Goal: Task Accomplishment & Management: Manage account settings

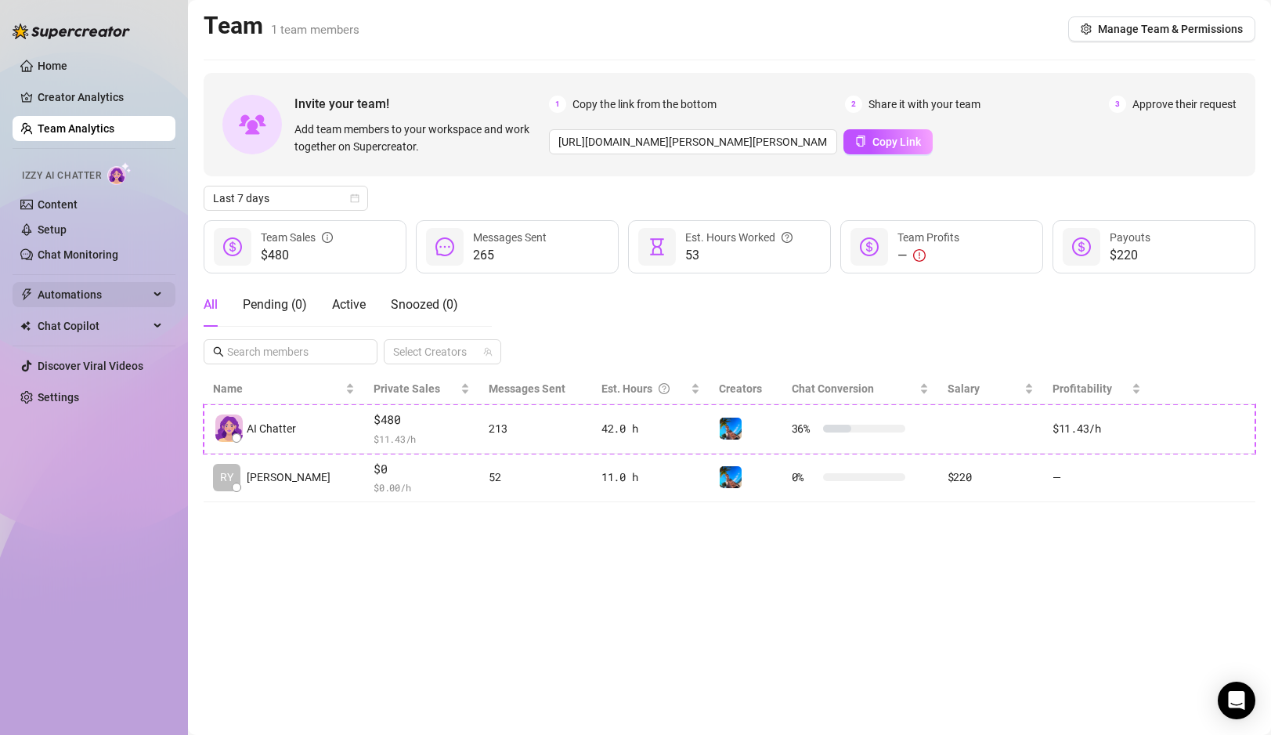
click at [65, 293] on span "Automations" at bounding box center [93, 294] width 111 height 25
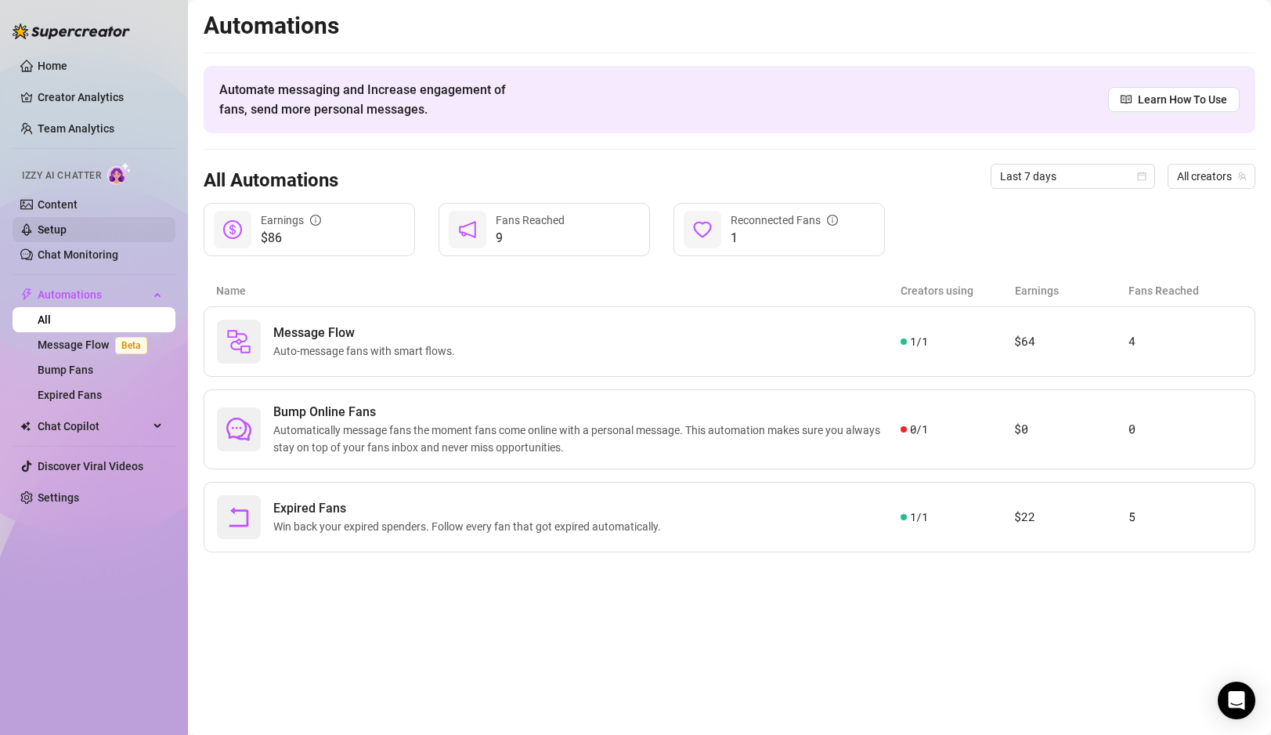
click at [64, 223] on link "Setup" at bounding box center [52, 229] width 29 height 13
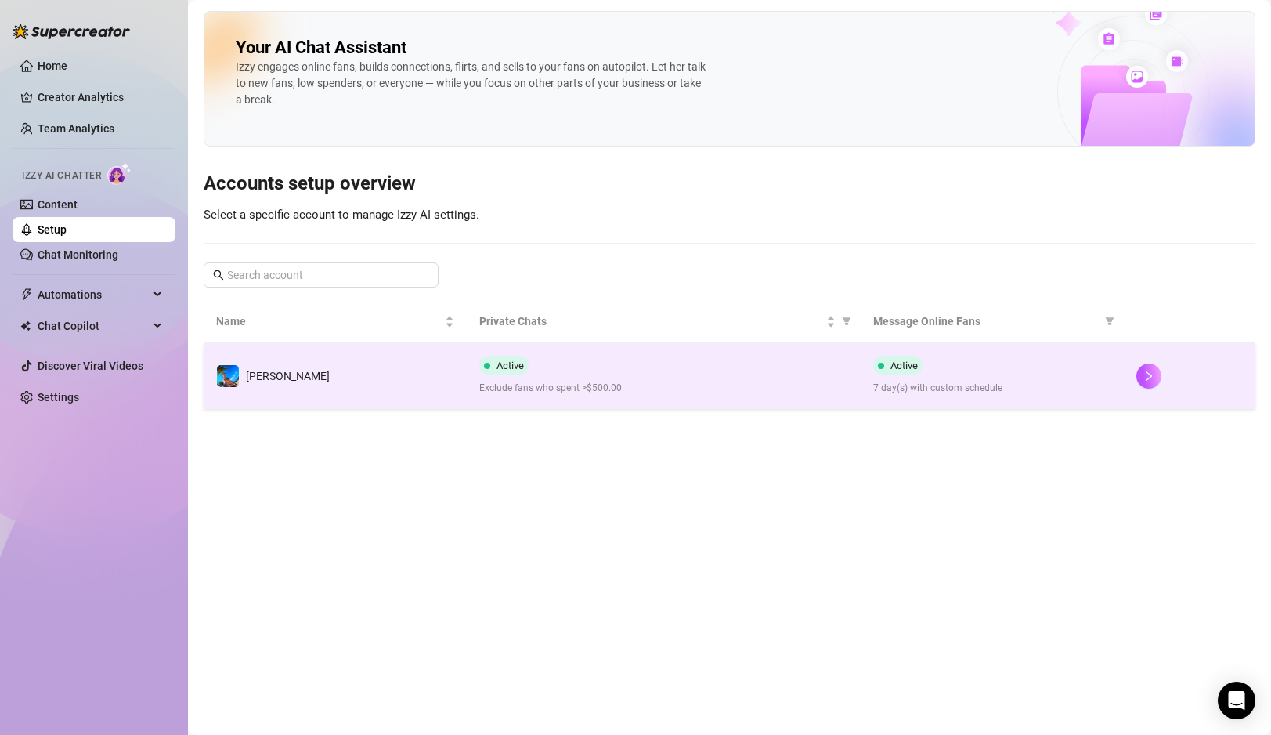
click at [426, 378] on td "[PERSON_NAME]" at bounding box center [335, 376] width 263 height 66
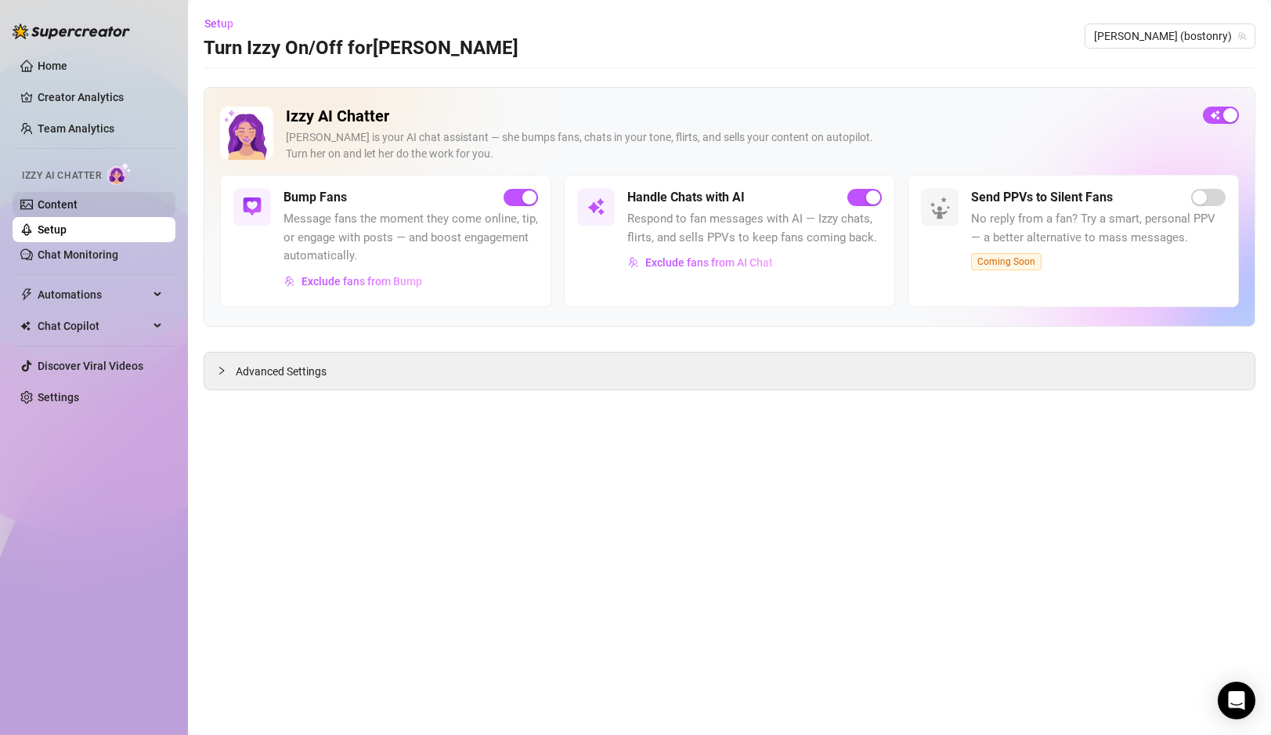
click at [78, 204] on link "Content" at bounding box center [58, 204] width 40 height 13
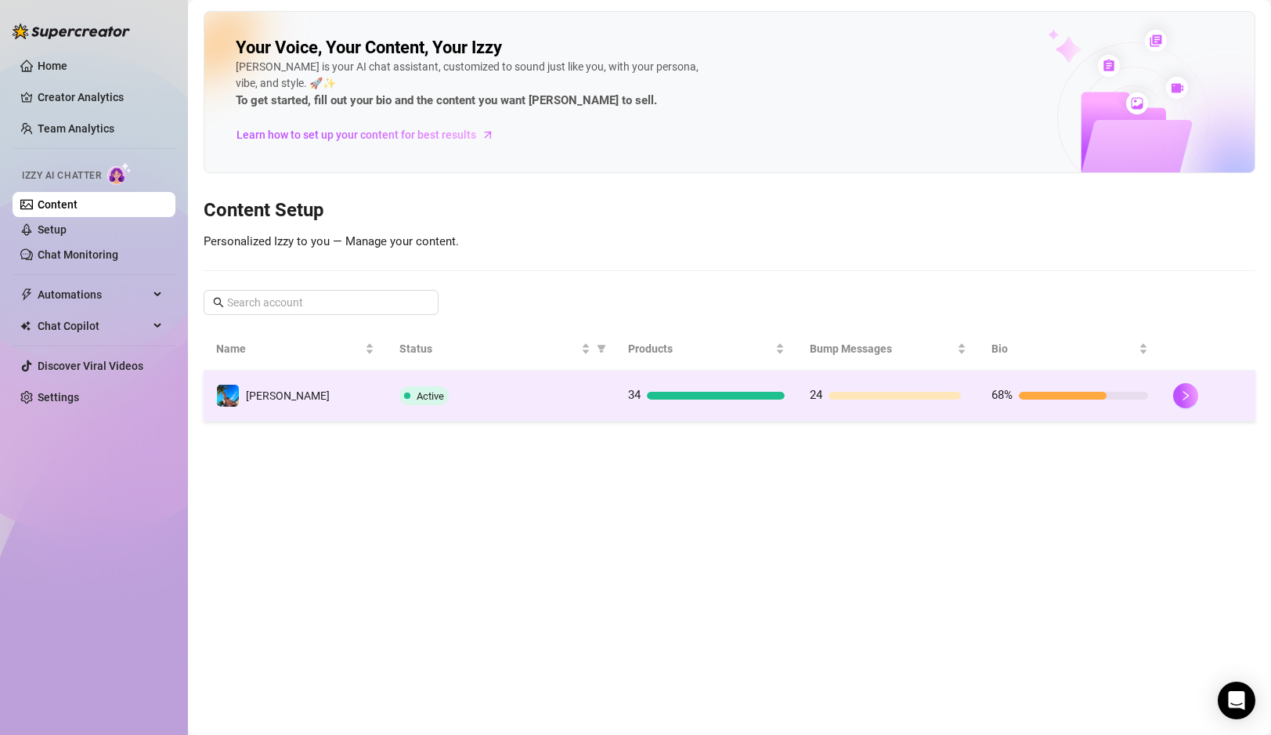
click at [308, 410] on td "[PERSON_NAME]" at bounding box center [295, 395] width 183 height 51
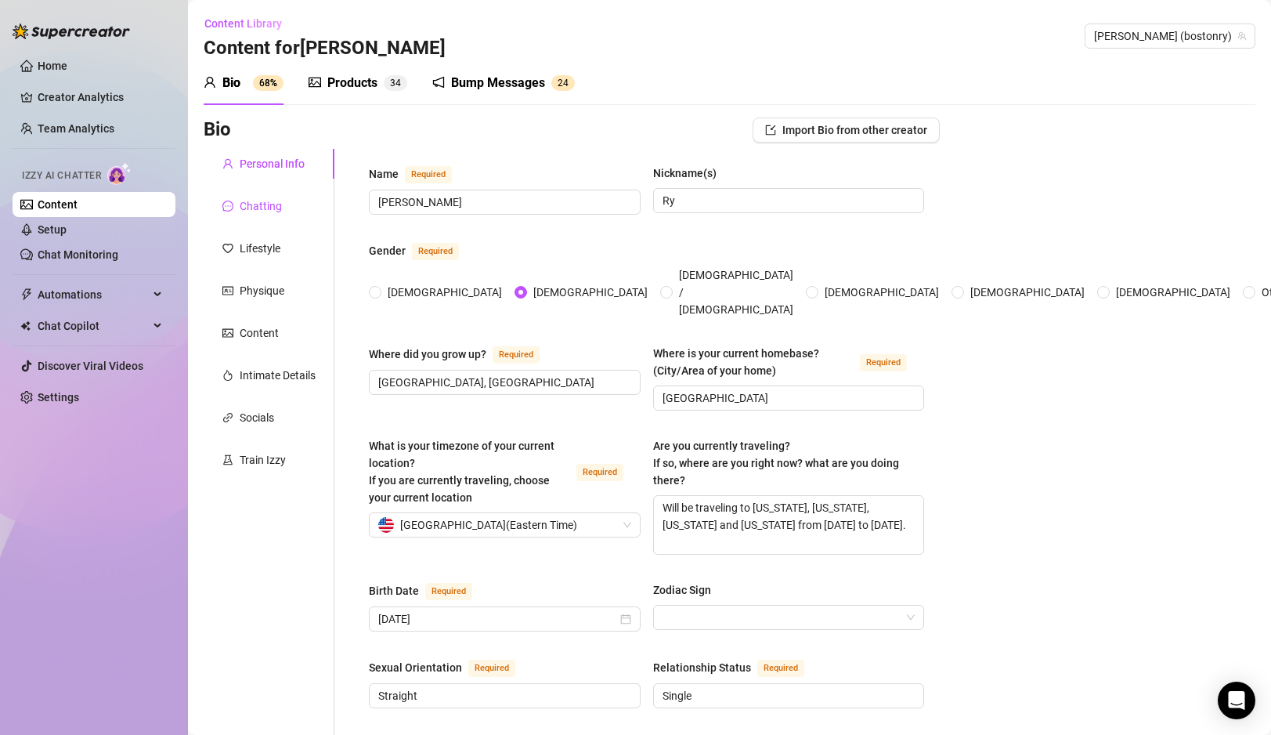
click at [273, 210] on div "Chatting" at bounding box center [261, 205] width 42 height 17
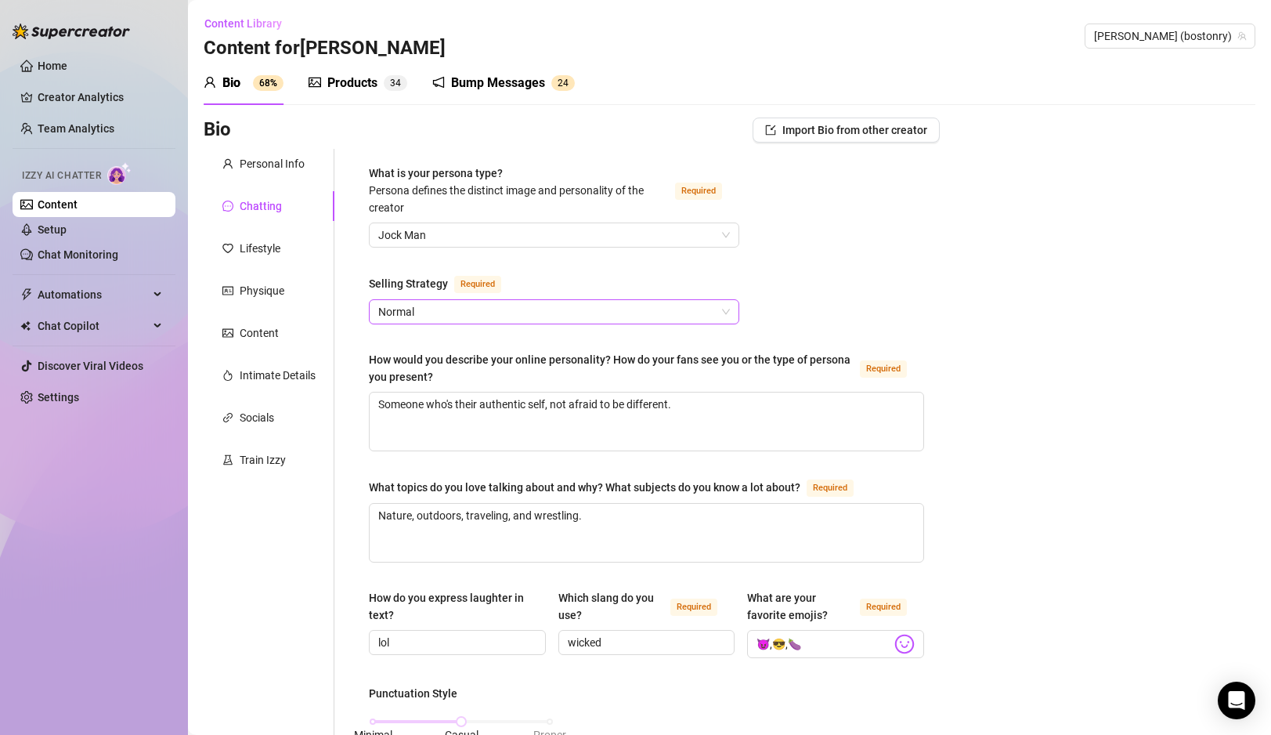
click at [536, 311] on span "Normal" at bounding box center [554, 311] width 352 height 23
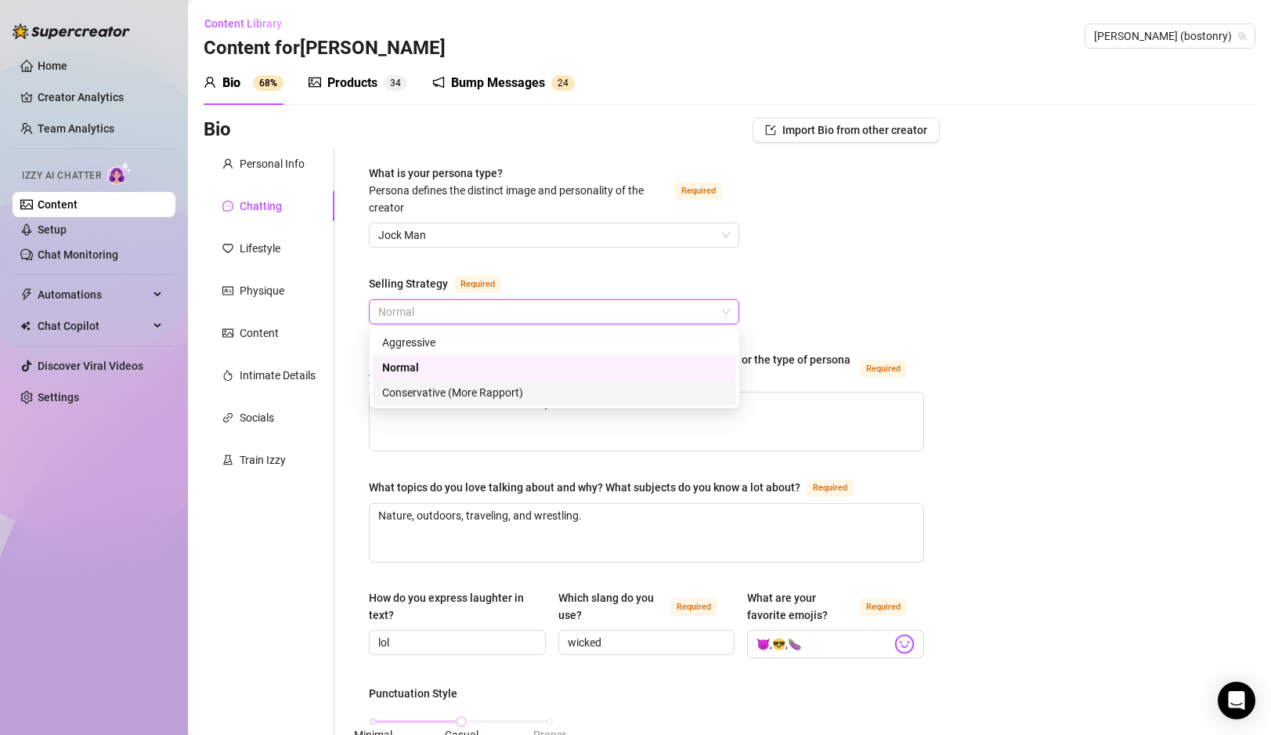
click at [476, 386] on div "Conservative (More Rapport)" at bounding box center [554, 392] width 345 height 17
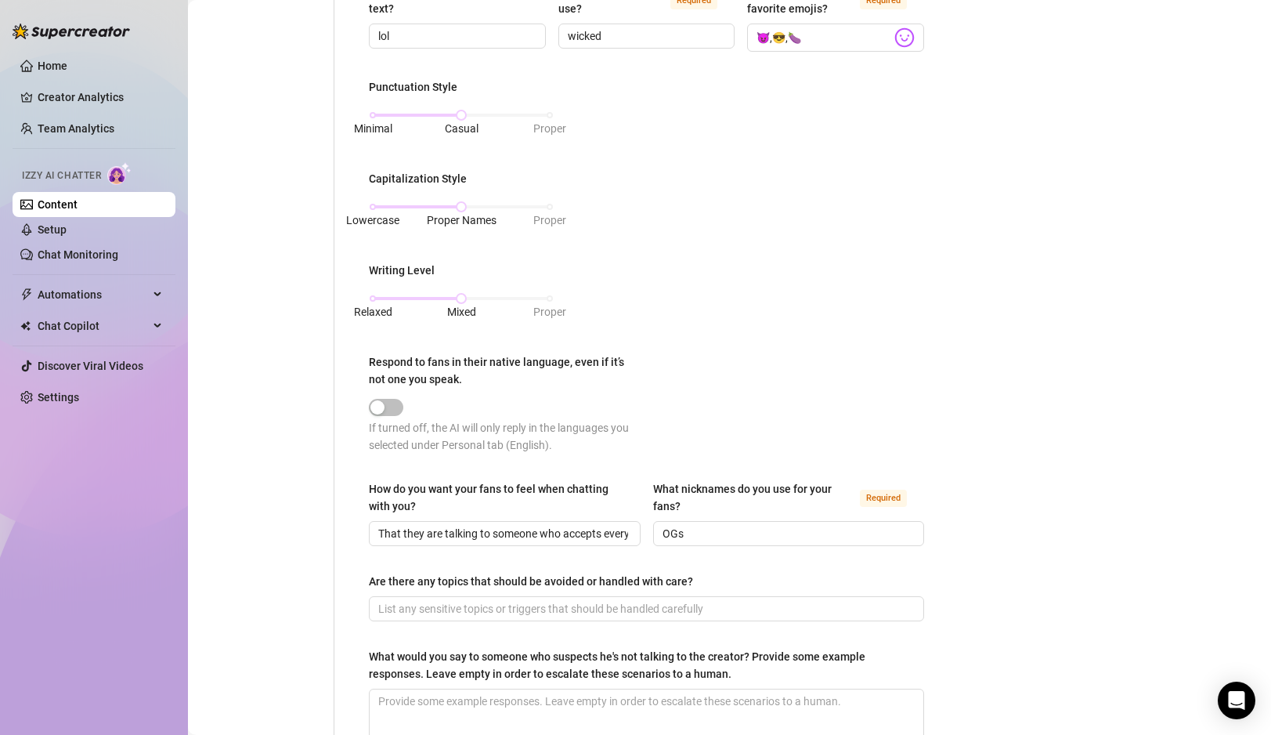
scroll to position [785, 0]
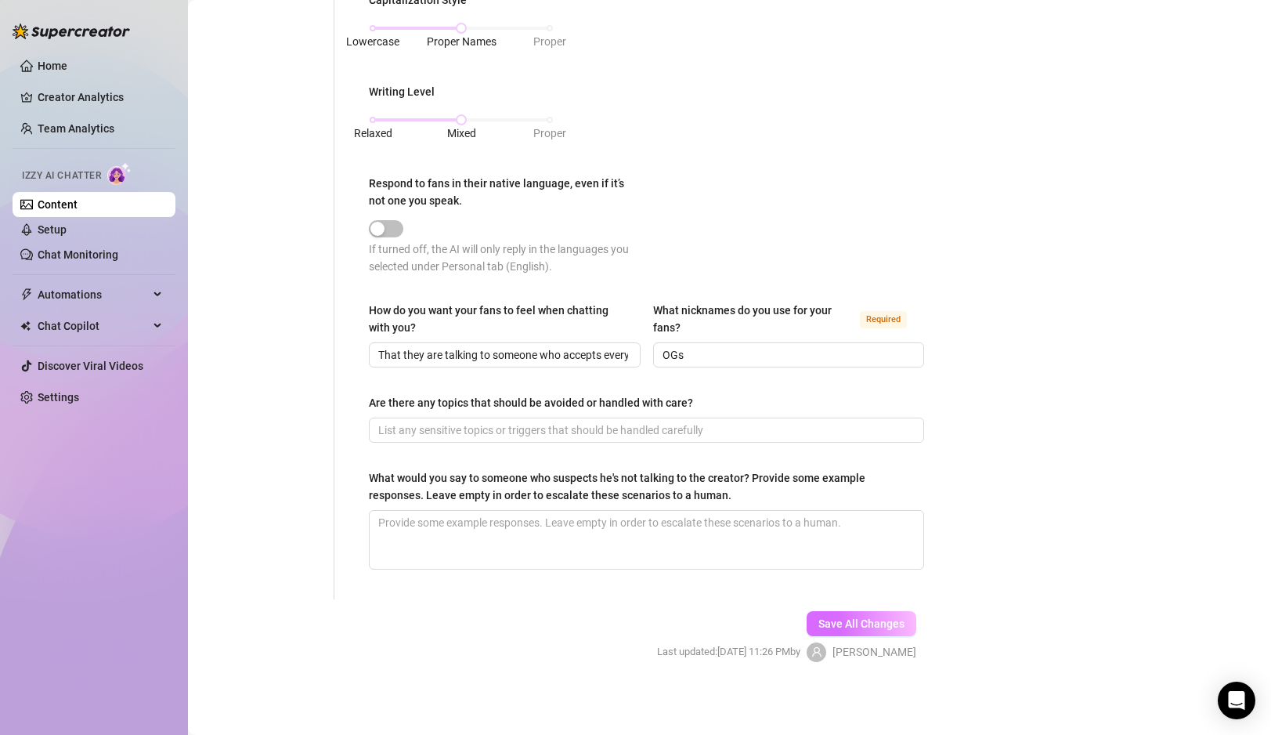
click at [866, 619] on span "Save All Changes" at bounding box center [862, 623] width 86 height 13
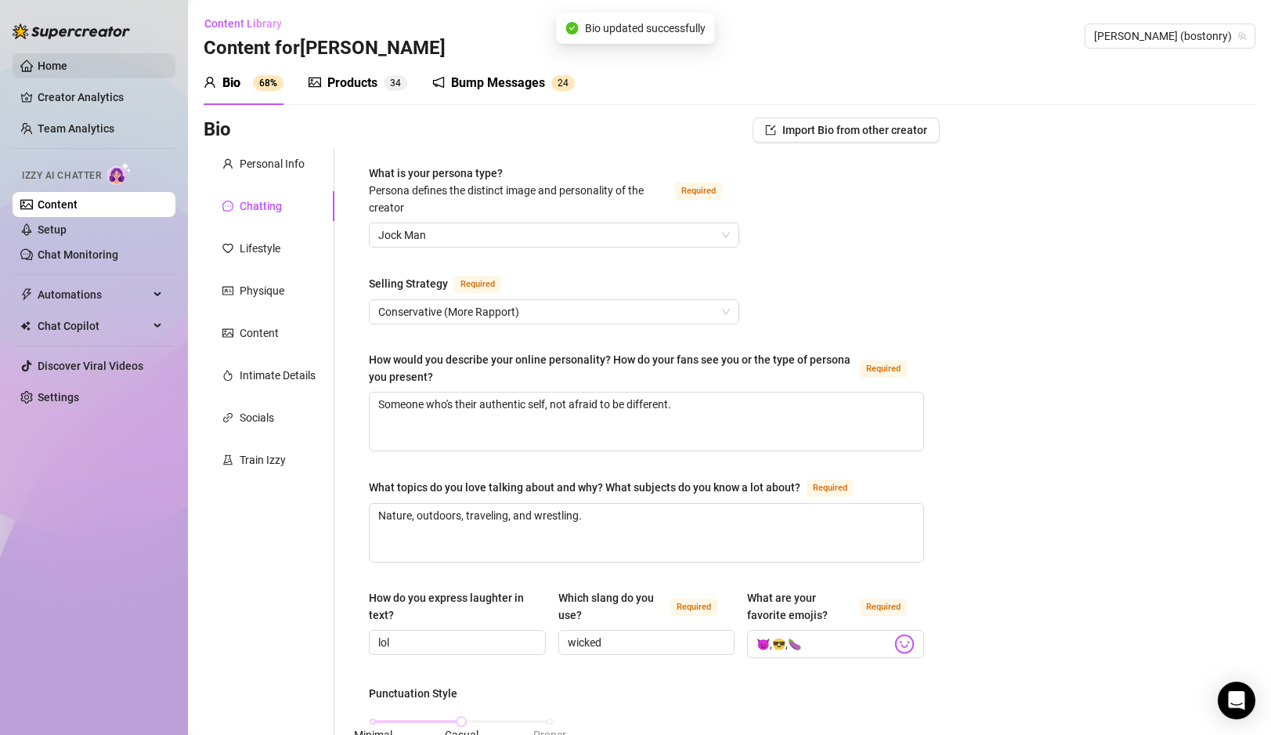
click at [66, 63] on link "Home" at bounding box center [53, 66] width 30 height 13
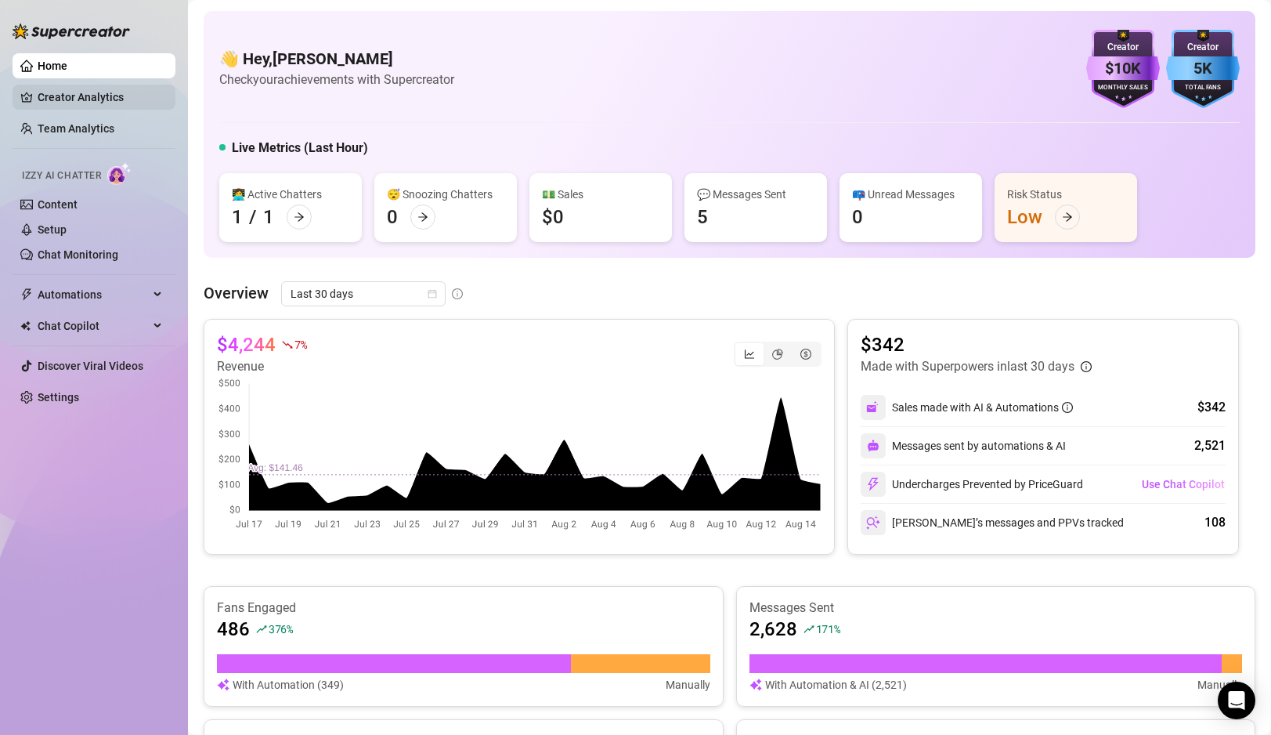
click at [91, 107] on link "Creator Analytics" at bounding box center [100, 97] width 125 height 25
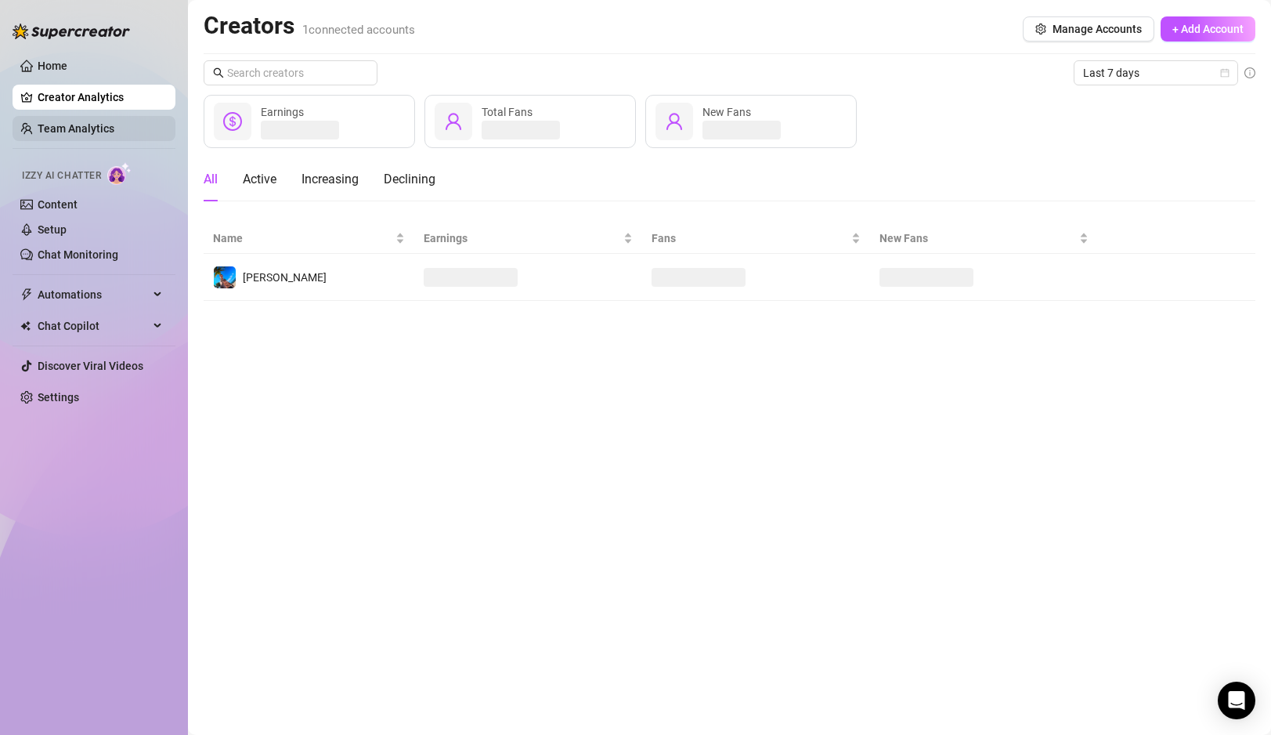
click at [86, 128] on link "Team Analytics" at bounding box center [76, 128] width 77 height 13
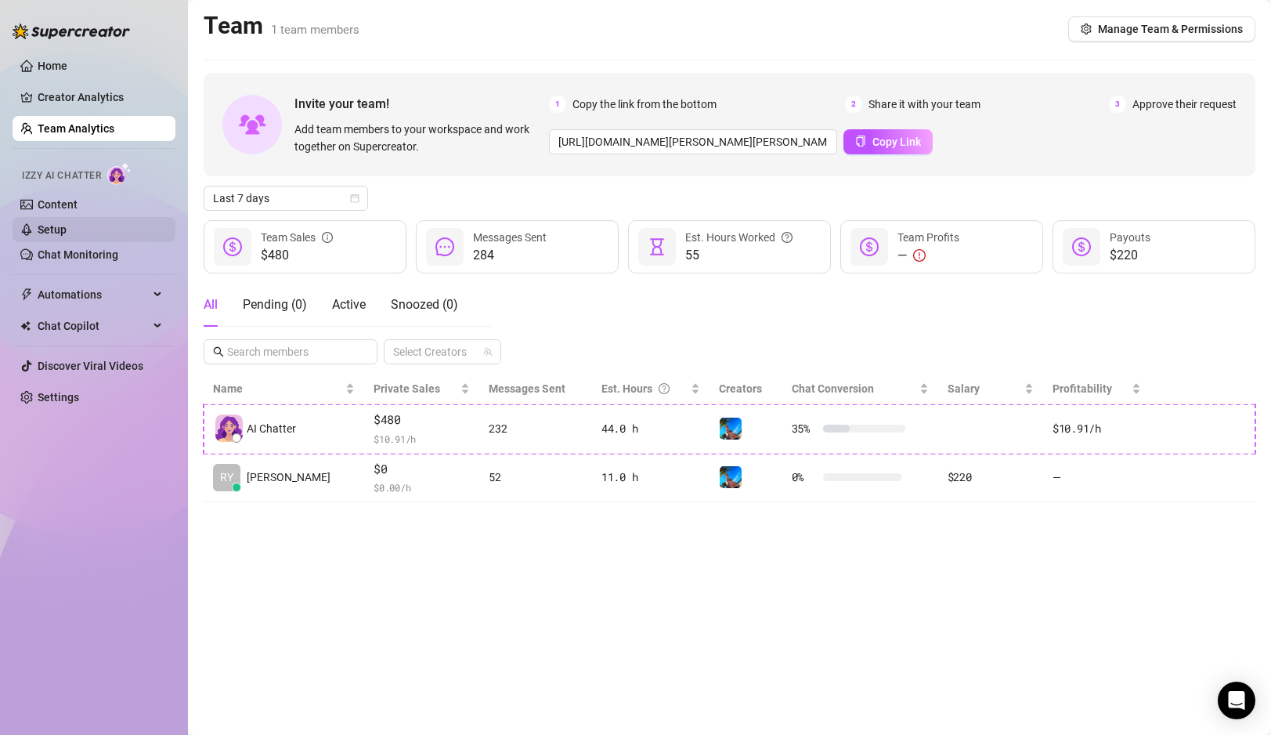
click at [67, 223] on link "Setup" at bounding box center [52, 229] width 29 height 13
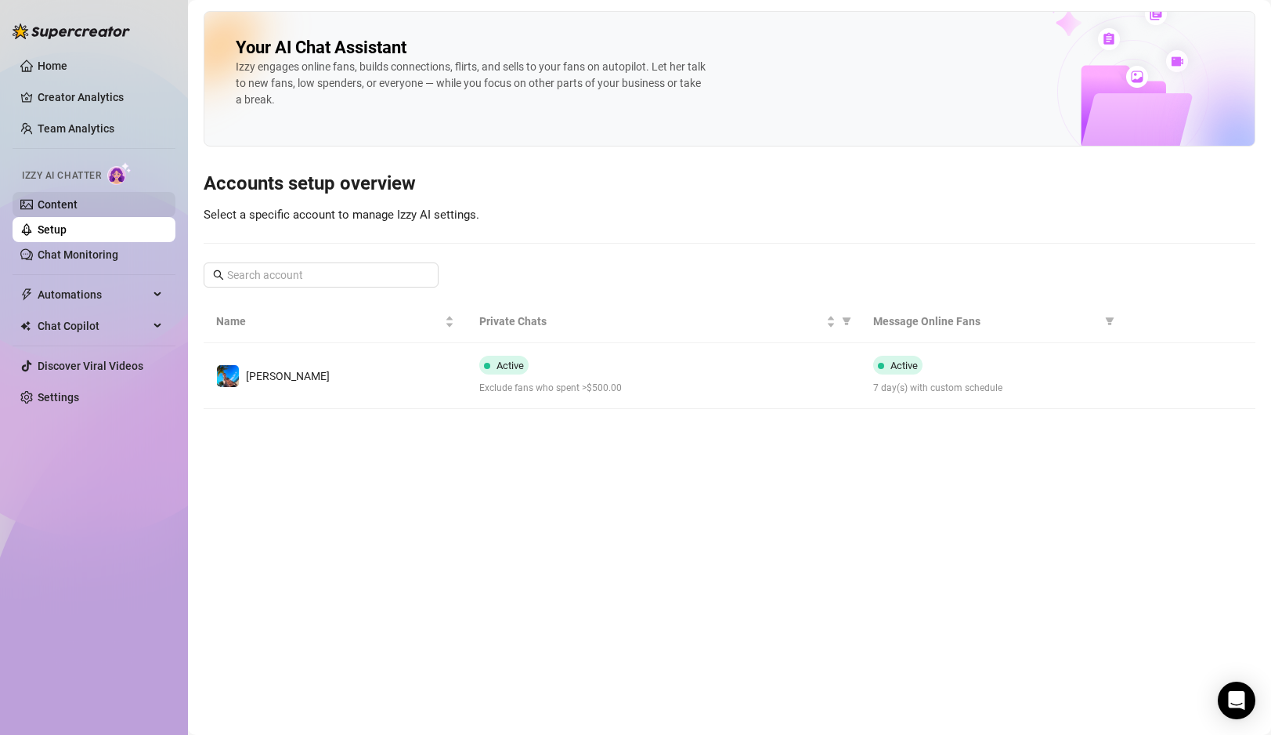
click at [78, 209] on link "Content" at bounding box center [58, 204] width 40 height 13
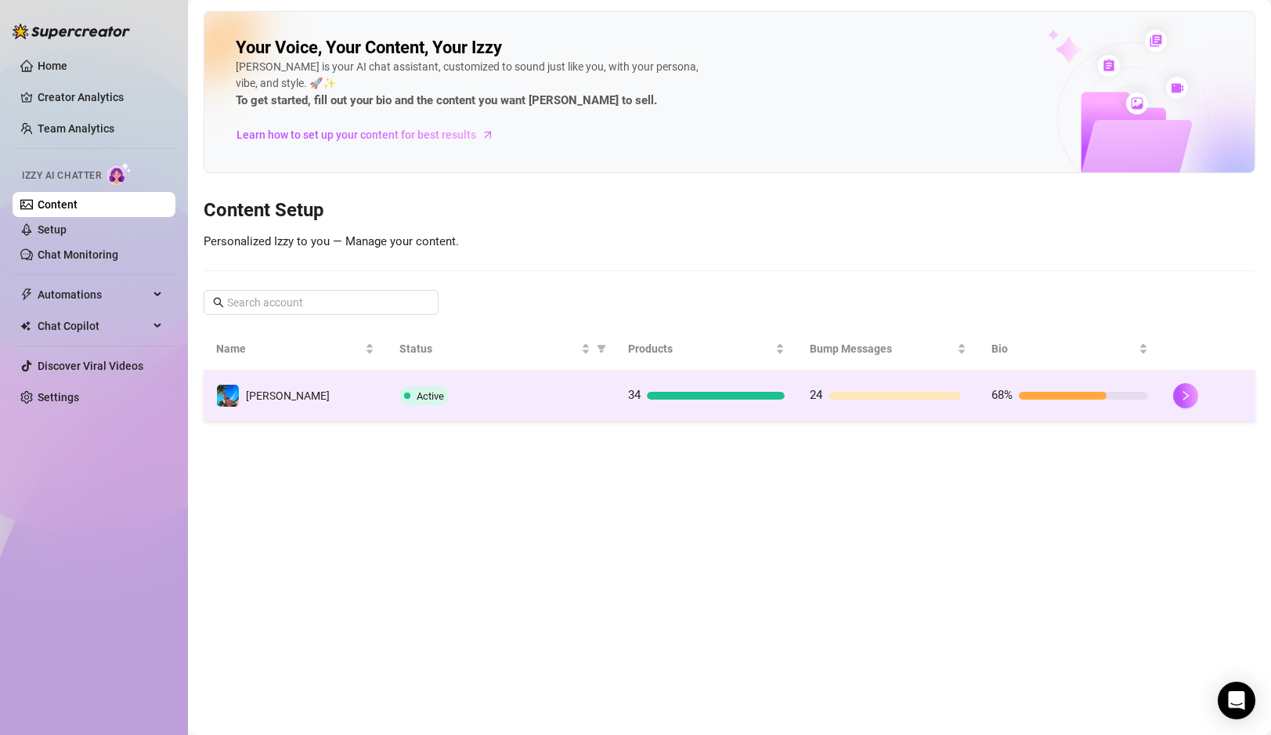
click at [358, 397] on td "[PERSON_NAME]" at bounding box center [295, 395] width 183 height 51
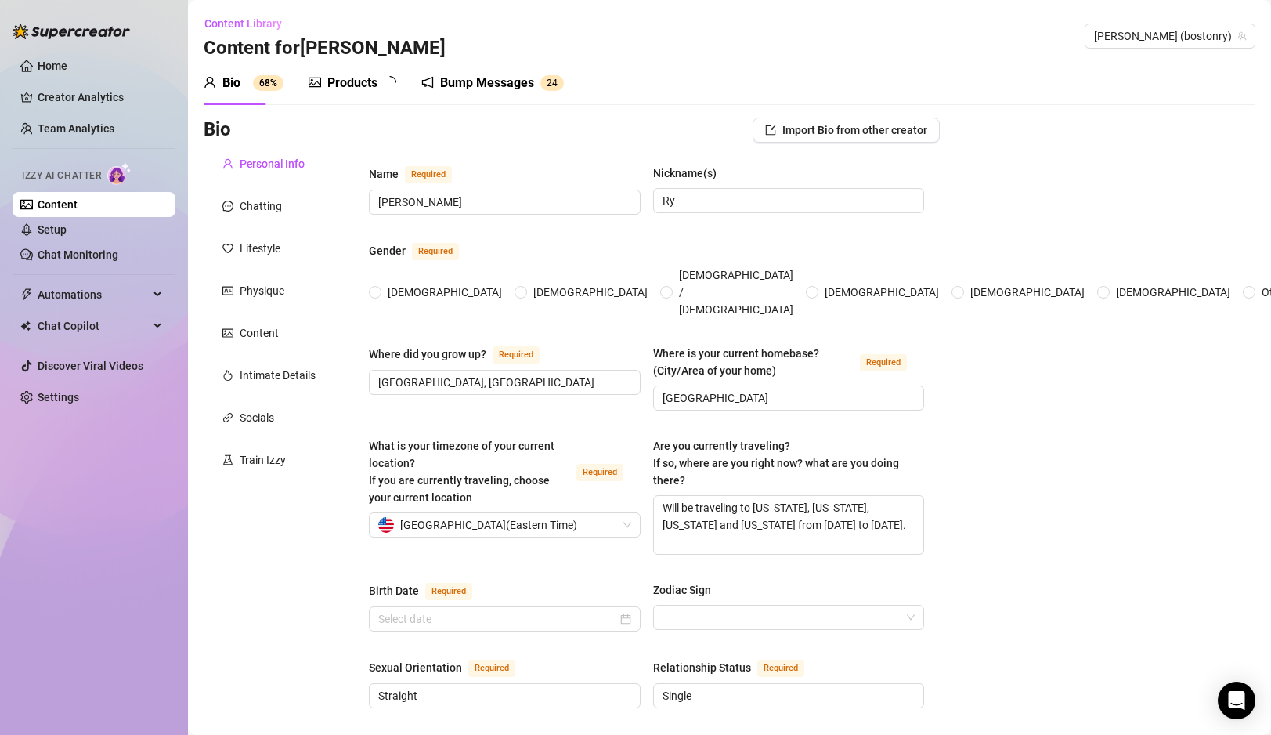
radio input "true"
type input "[DATE]"
click at [274, 211] on div "Chatting" at bounding box center [261, 205] width 42 height 17
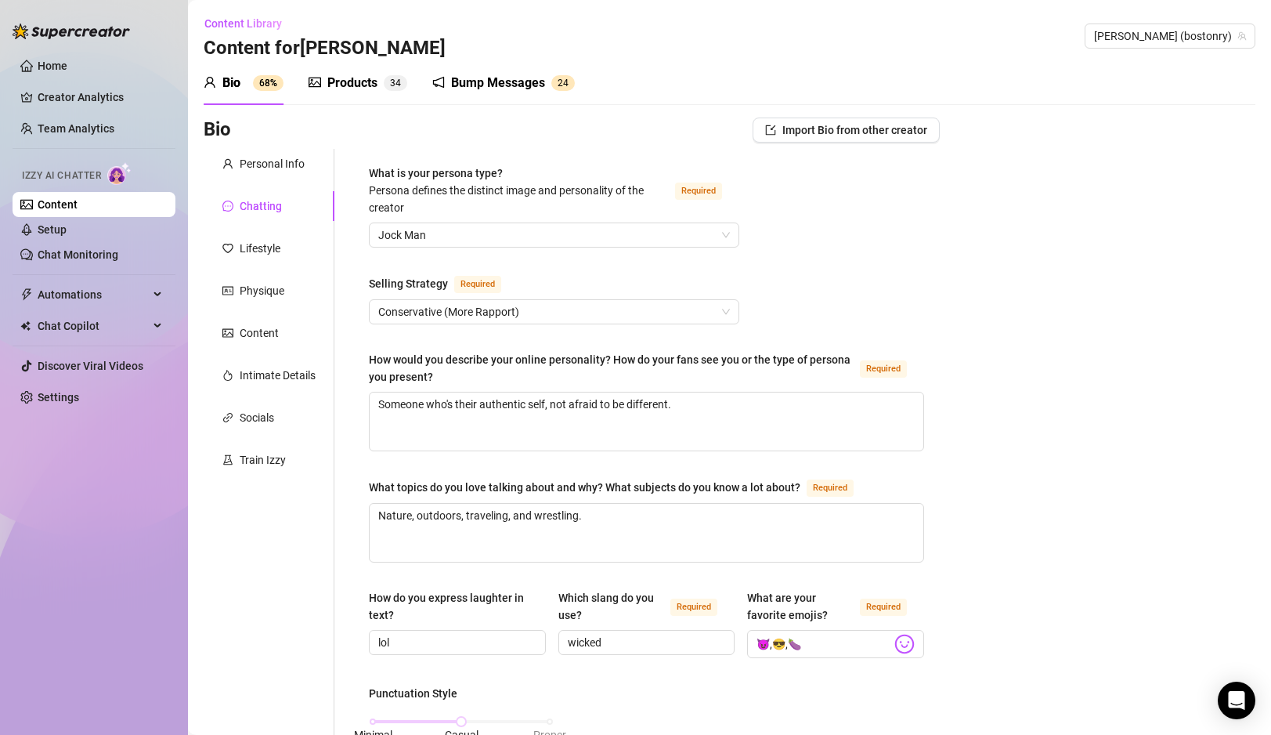
click at [67, 66] on link "Home" at bounding box center [53, 66] width 30 height 13
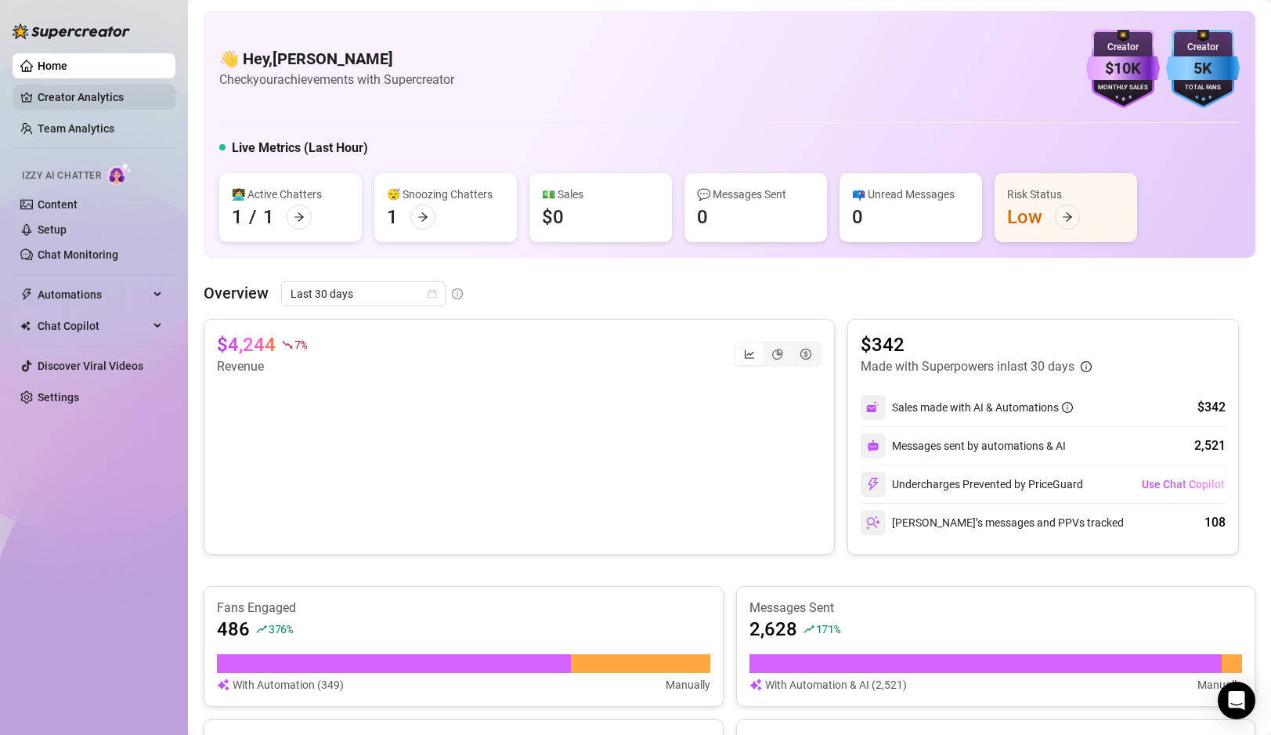
click at [82, 93] on link "Creator Analytics" at bounding box center [100, 97] width 125 height 25
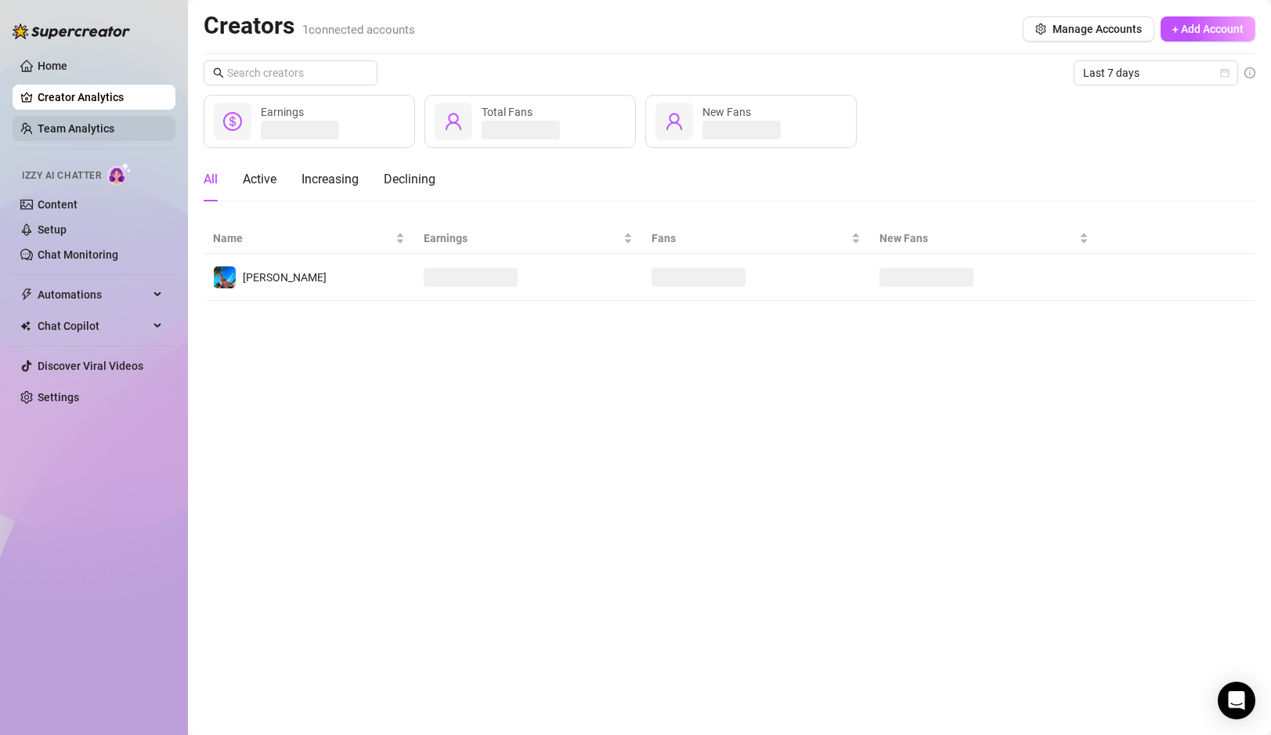
click at [101, 133] on link "Team Analytics" at bounding box center [76, 128] width 77 height 13
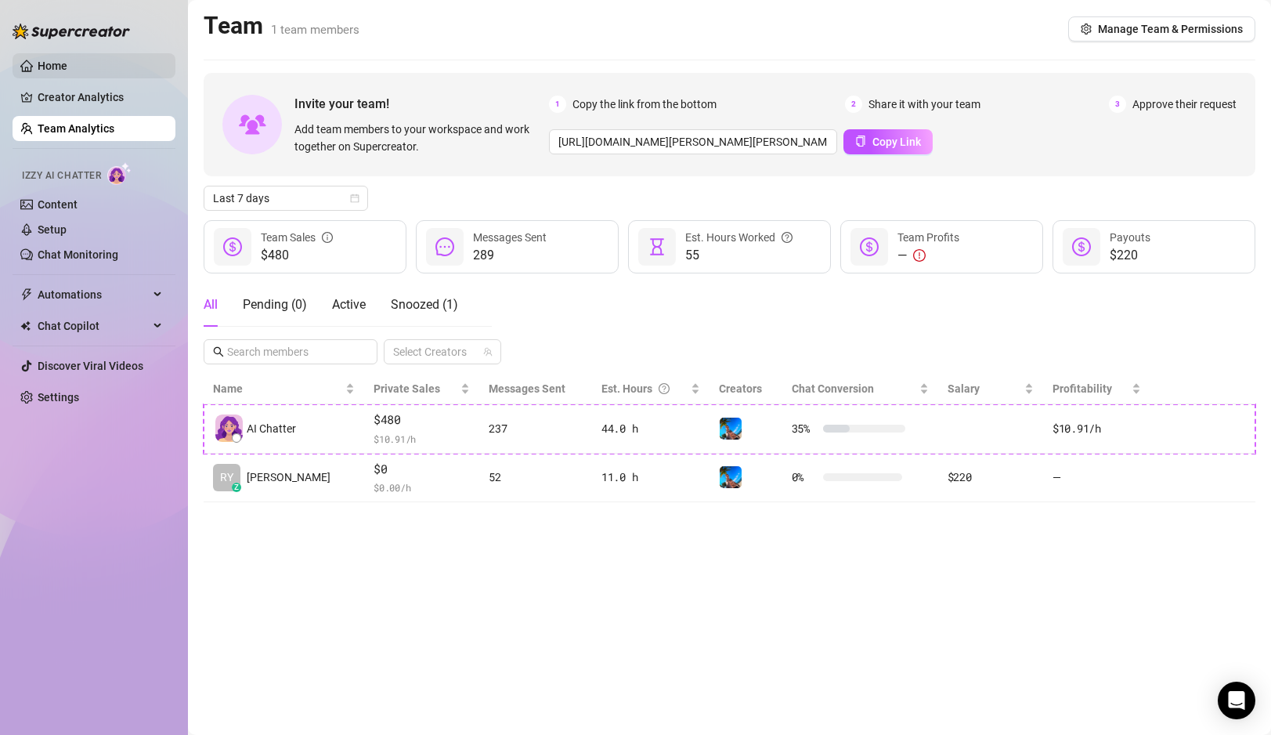
click at [67, 63] on link "Home" at bounding box center [53, 66] width 30 height 13
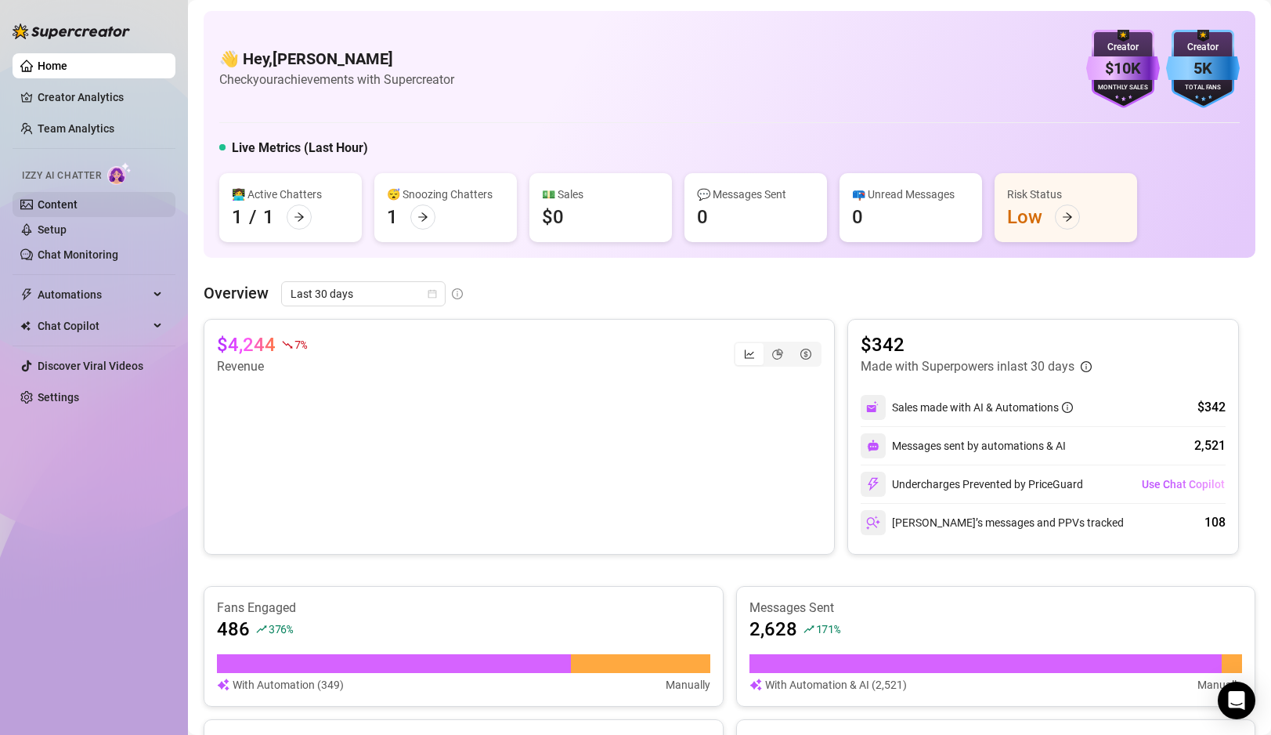
click at [61, 211] on link "Content" at bounding box center [58, 204] width 40 height 13
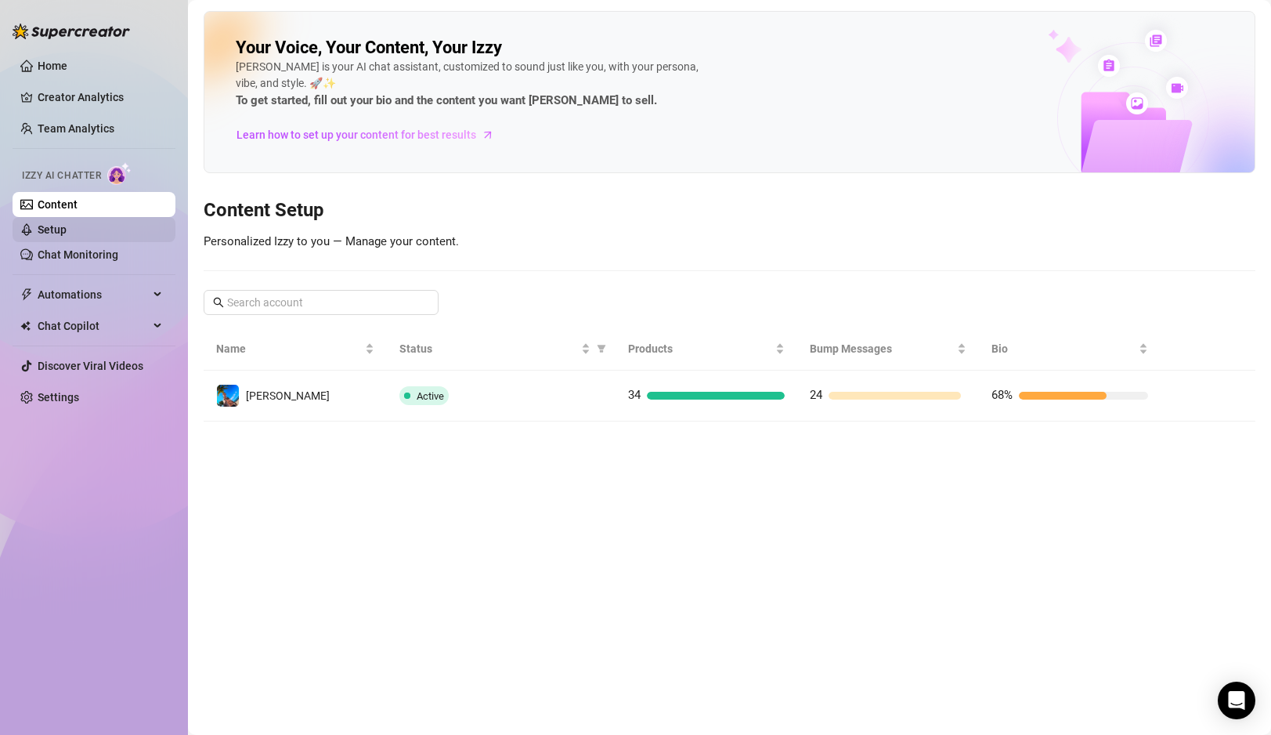
click at [62, 226] on link "Setup" at bounding box center [52, 229] width 29 height 13
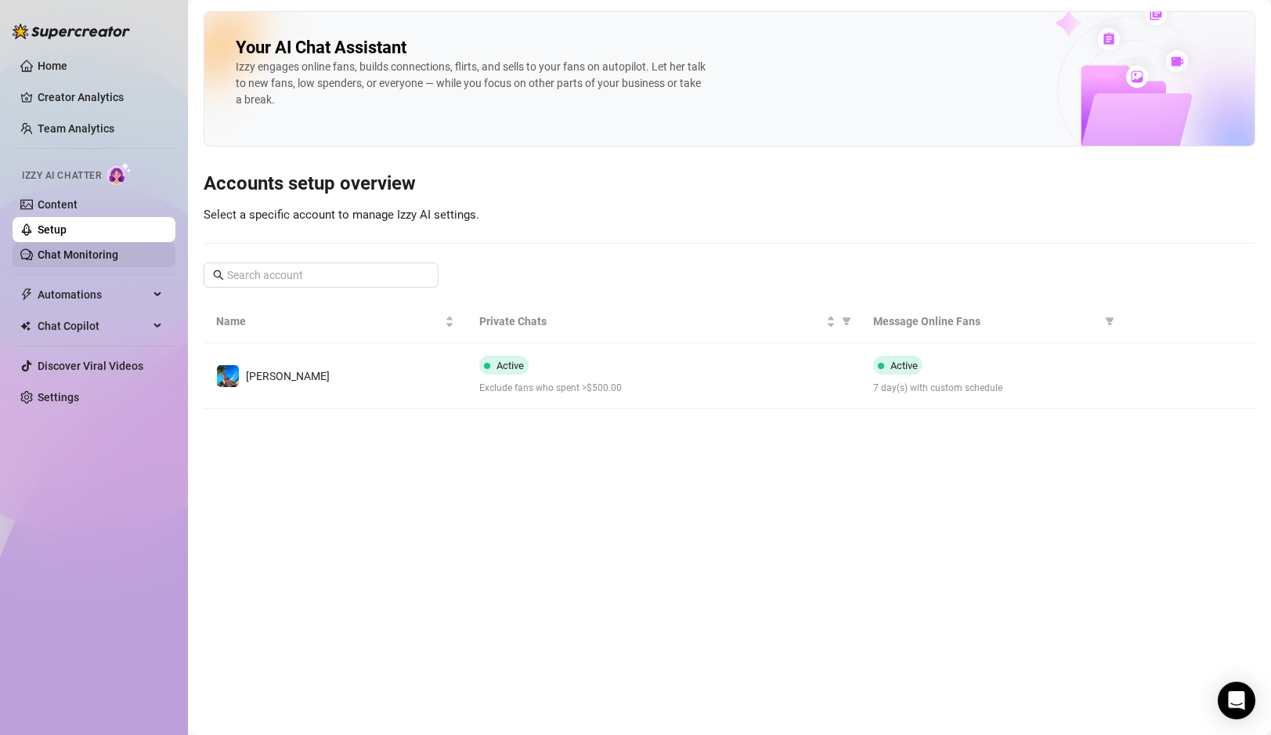
click at [70, 261] on link "Chat Monitoring" at bounding box center [78, 254] width 81 height 13
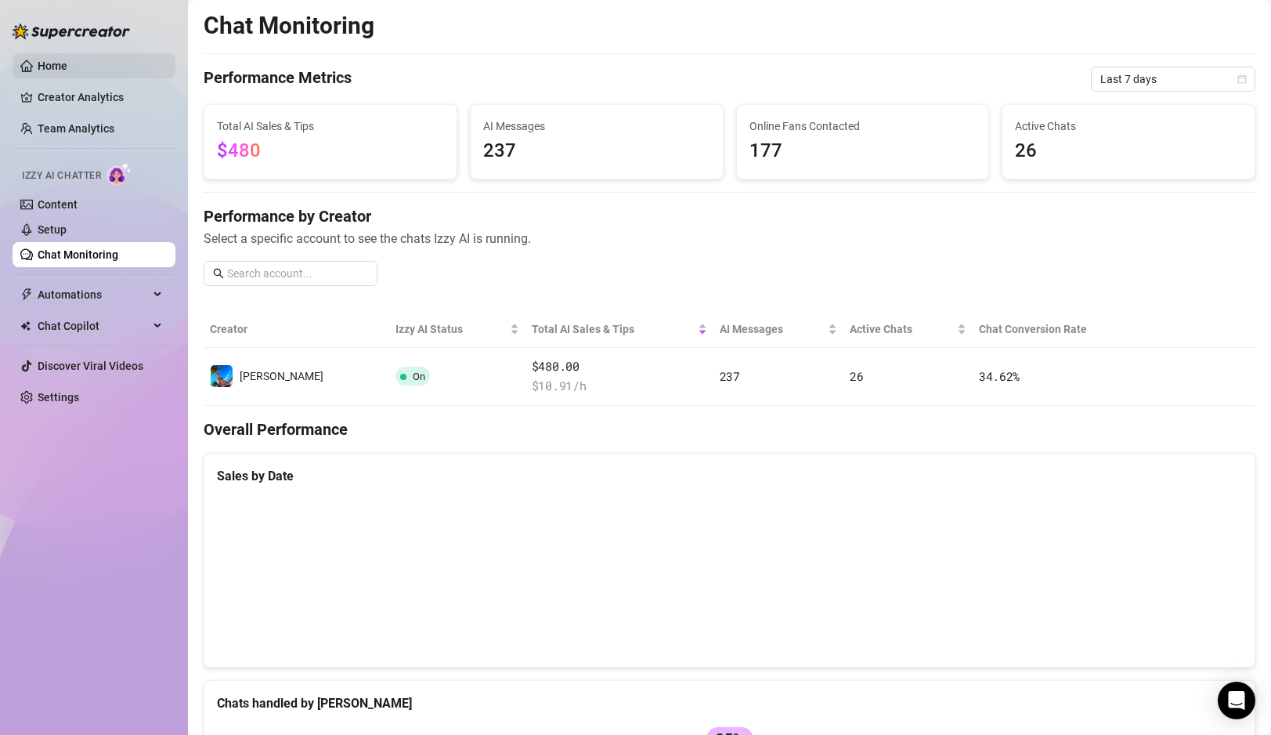
click at [67, 70] on link "Home" at bounding box center [53, 66] width 30 height 13
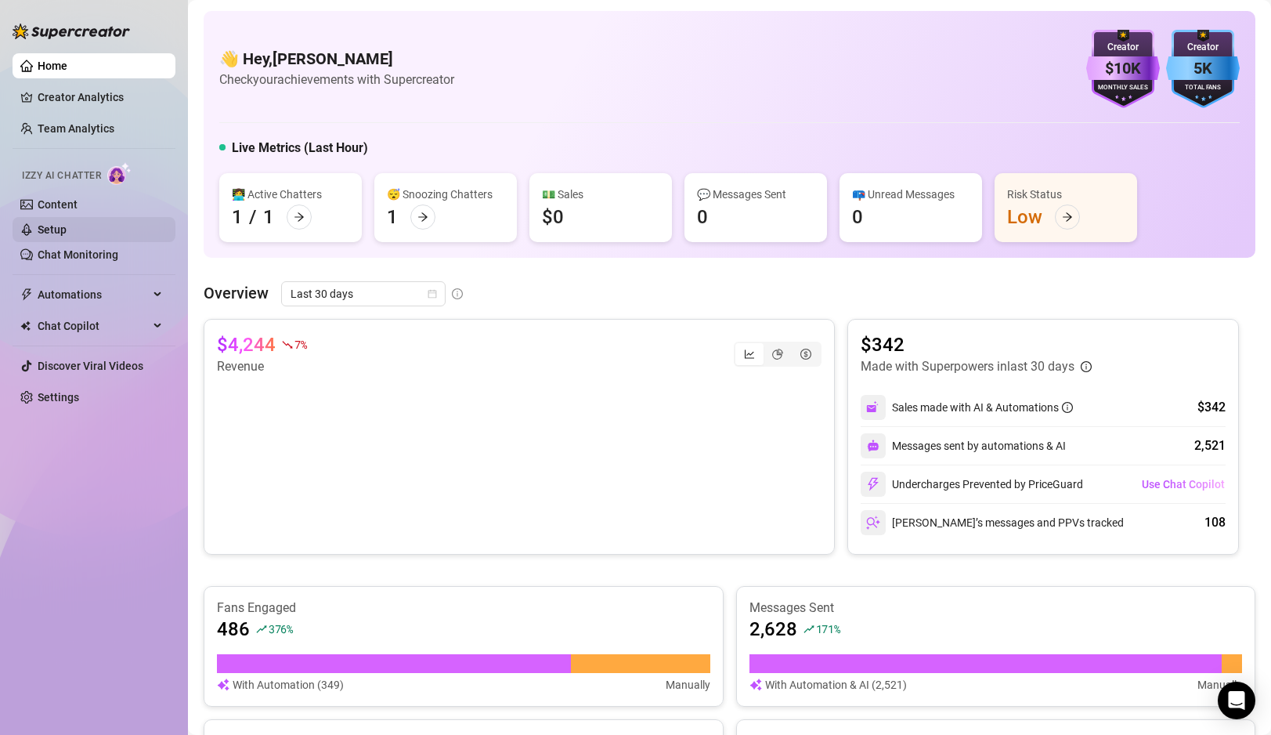
click at [63, 231] on link "Setup" at bounding box center [52, 229] width 29 height 13
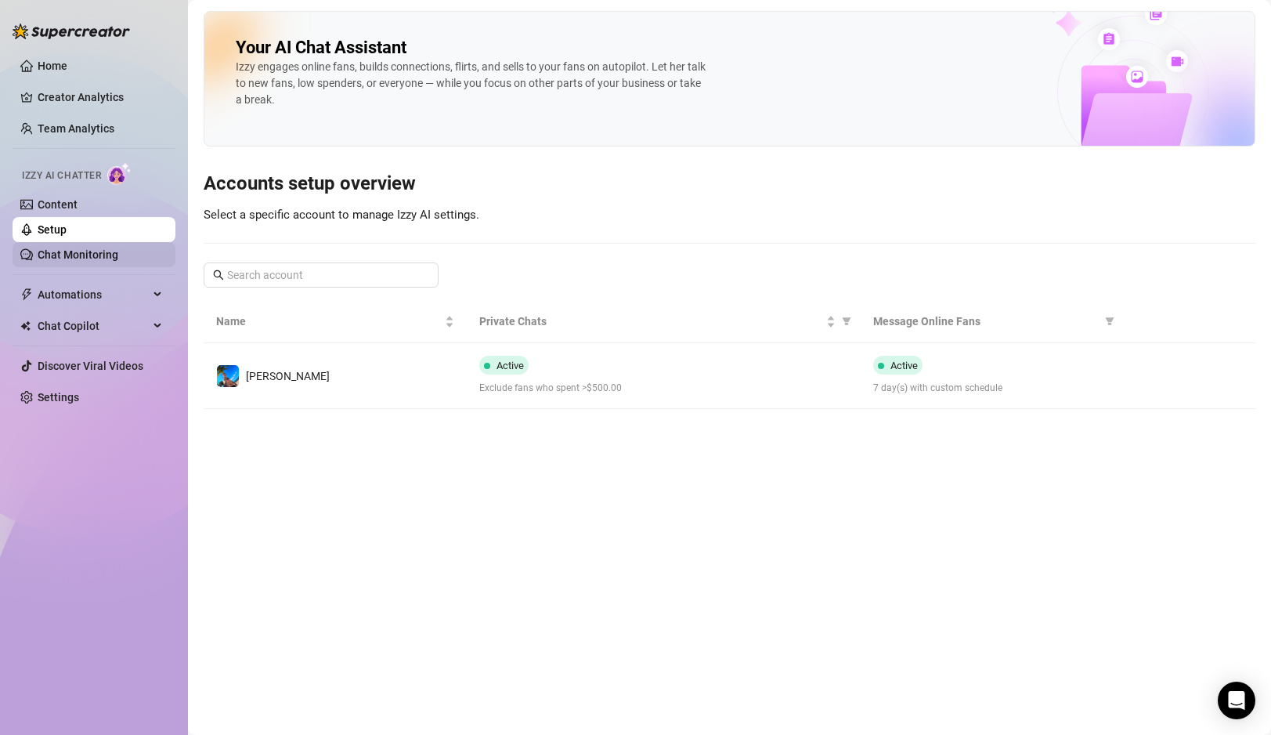
click at [70, 255] on link "Chat Monitoring" at bounding box center [78, 254] width 81 height 13
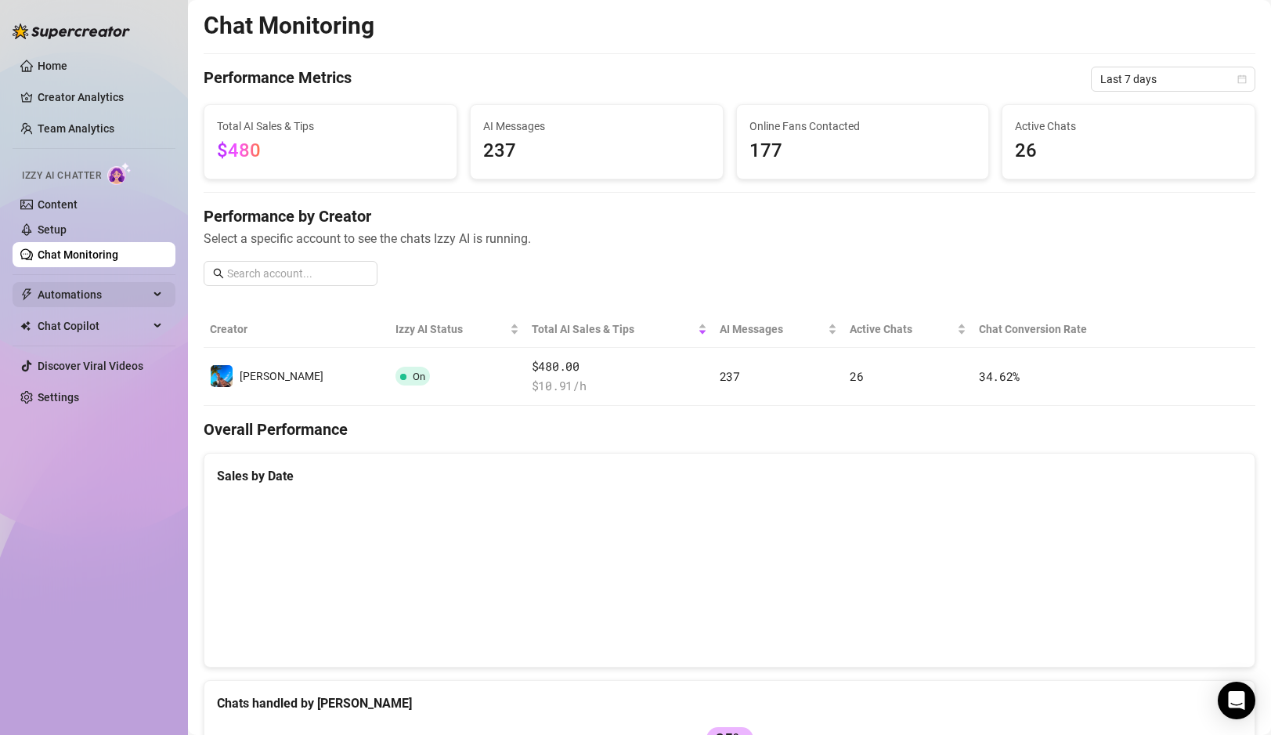
click at [81, 302] on span "Automations" at bounding box center [93, 294] width 111 height 25
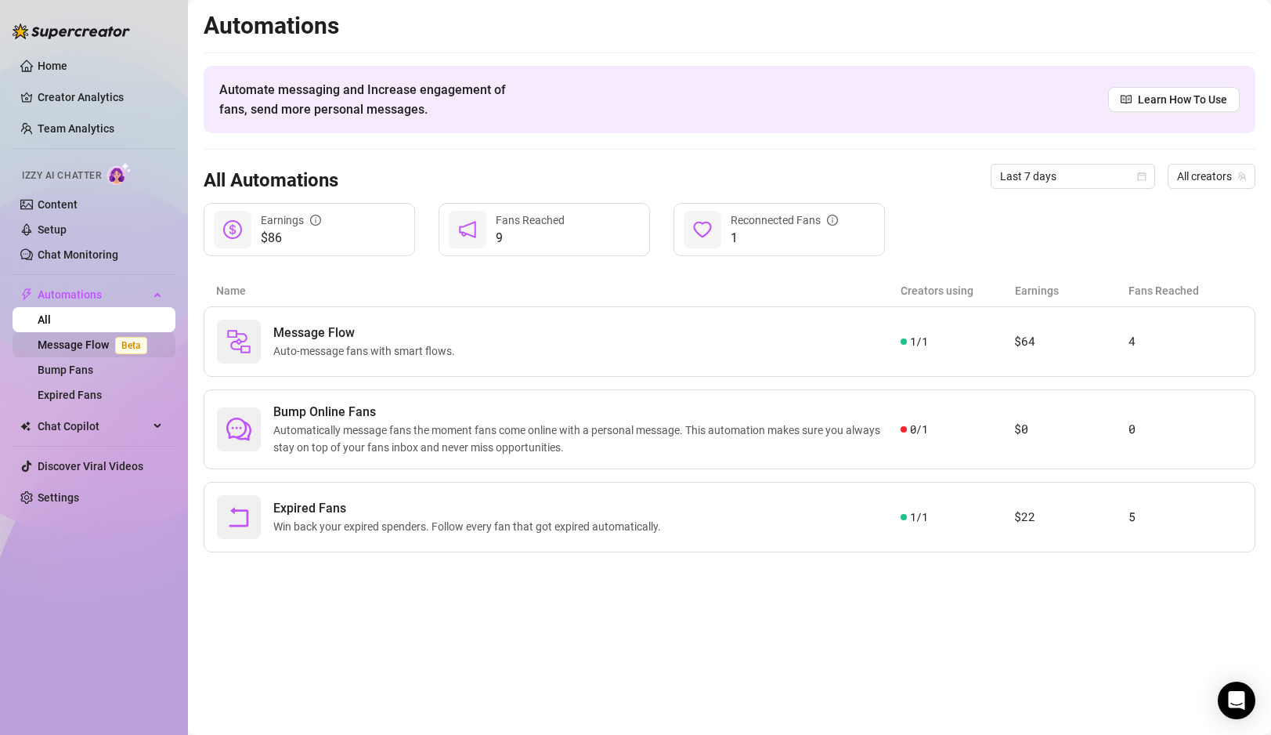
click at [81, 343] on link "Message Flow Beta" at bounding box center [96, 344] width 116 height 13
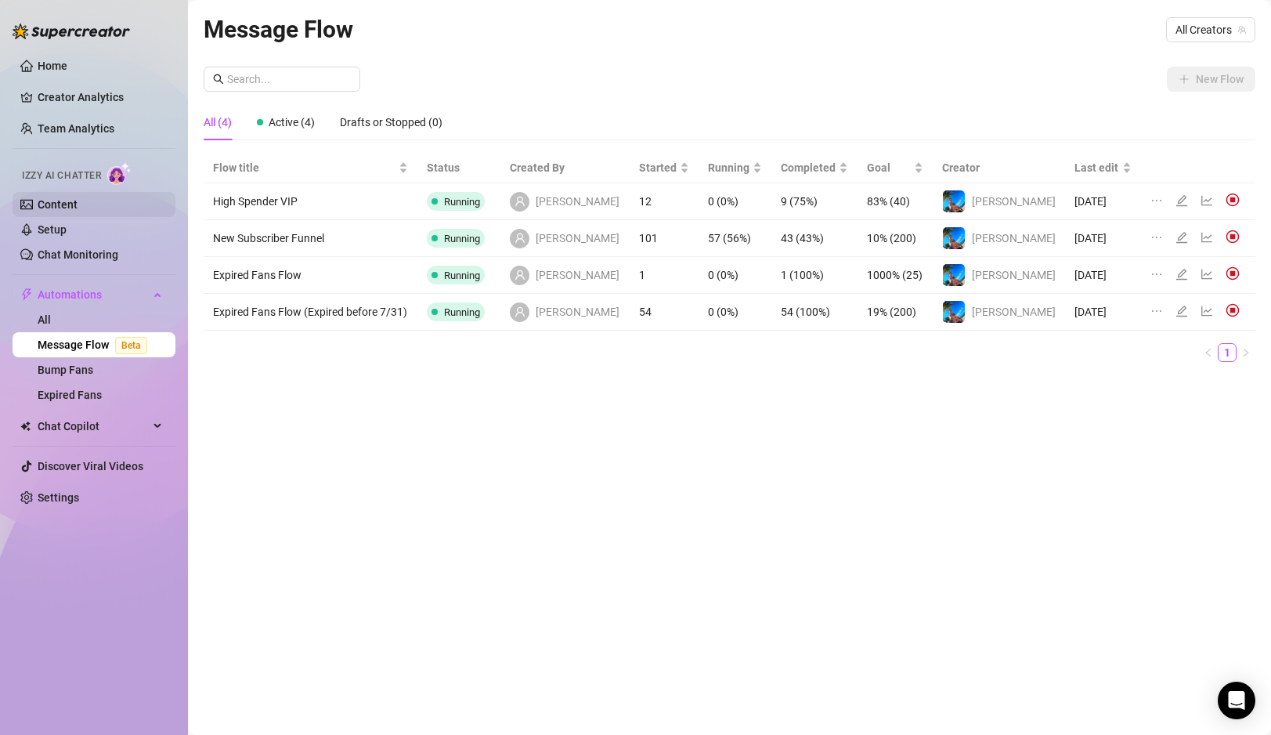
click at [72, 204] on link "Content" at bounding box center [58, 204] width 40 height 13
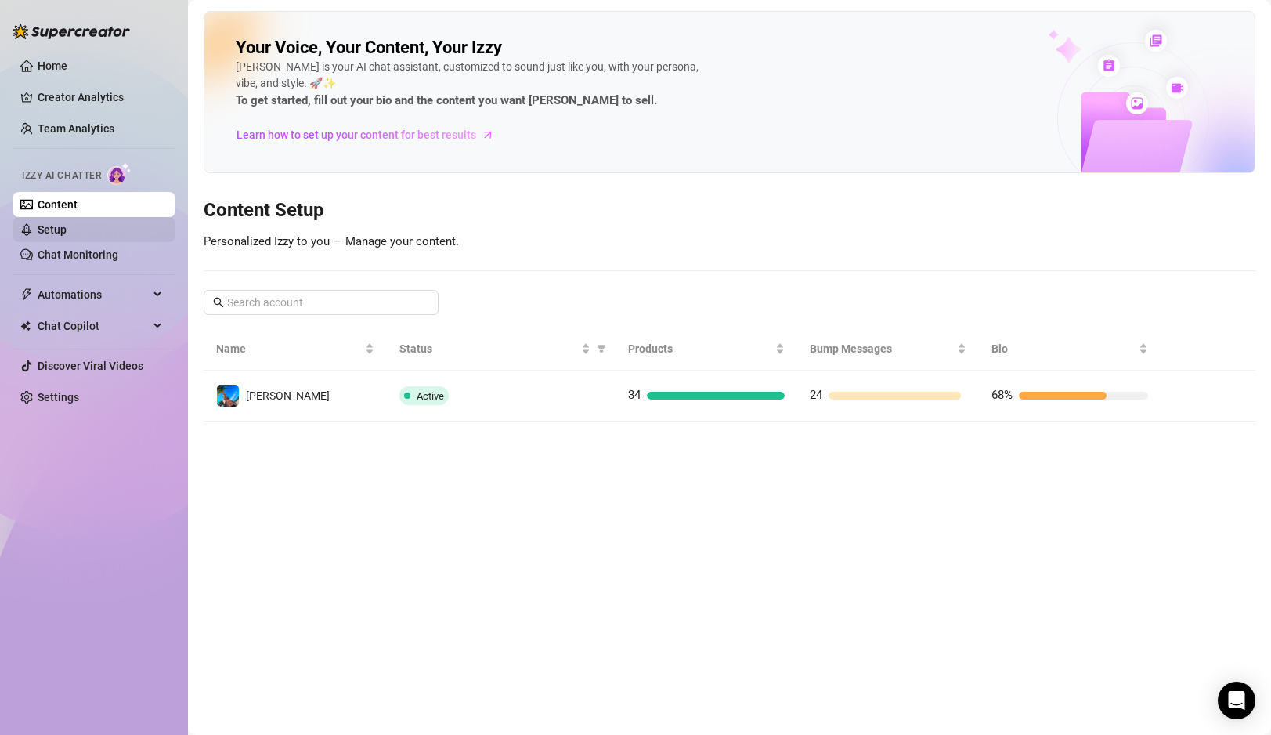
click at [67, 223] on link "Setup" at bounding box center [52, 229] width 29 height 13
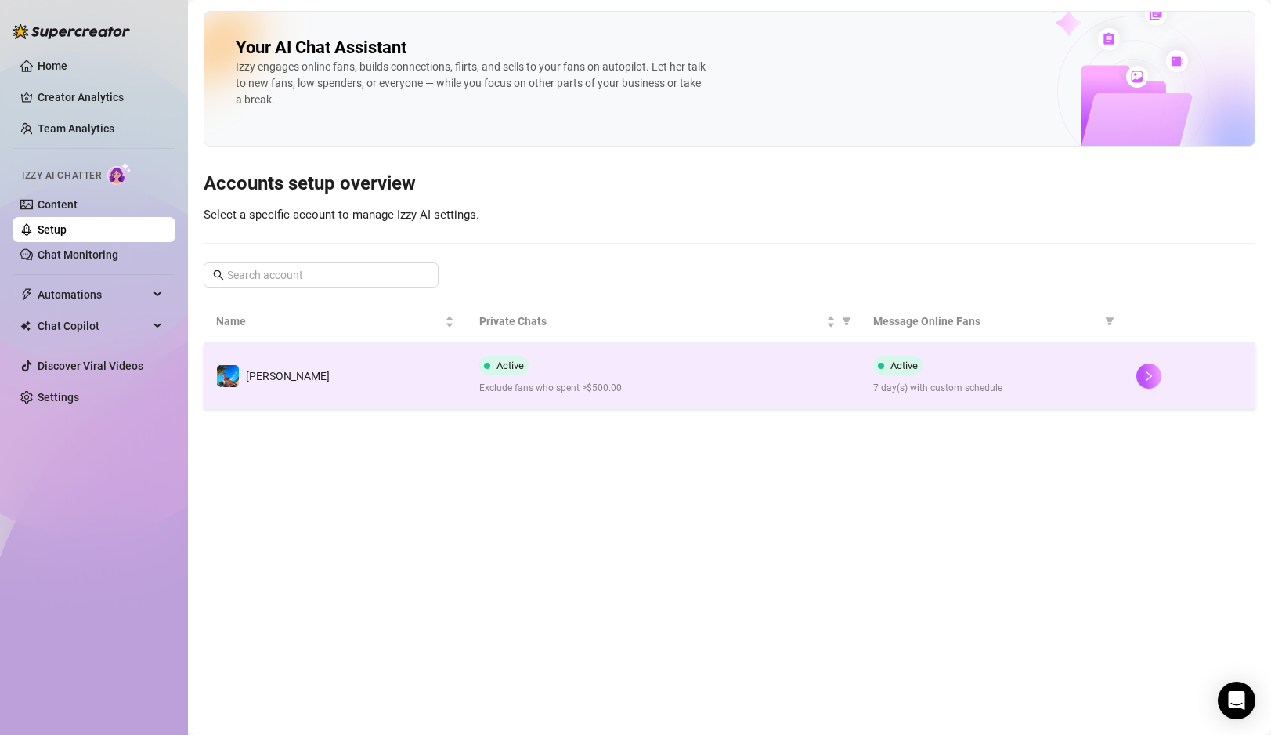
click at [399, 374] on td "[PERSON_NAME]" at bounding box center [335, 376] width 263 height 66
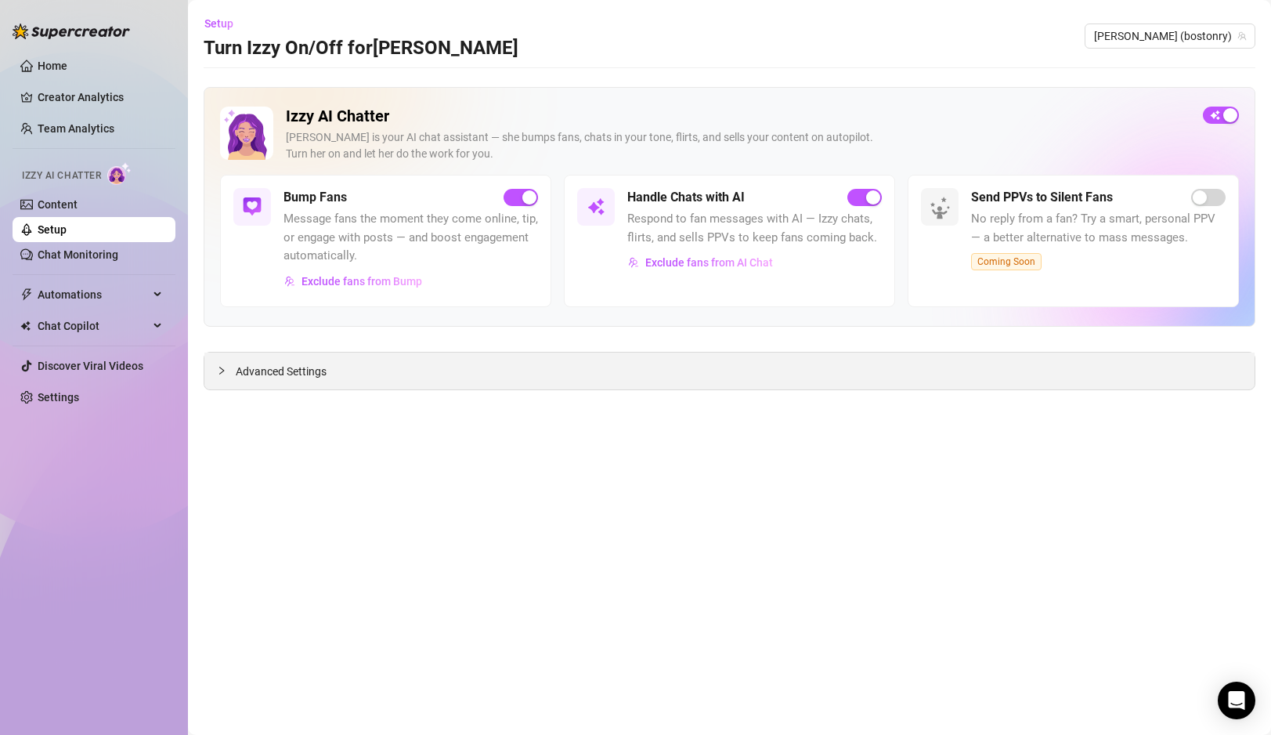
click at [266, 370] on span "Advanced Settings" at bounding box center [281, 371] width 91 height 17
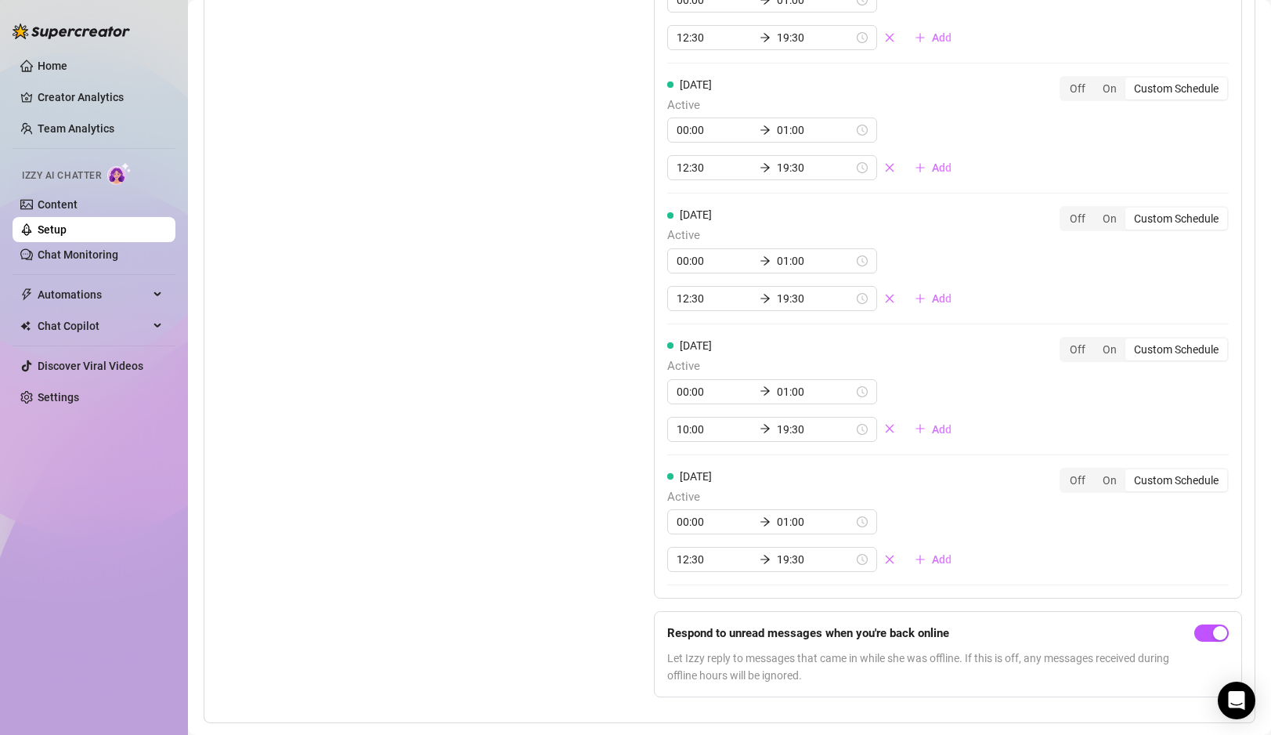
scroll to position [1426, 0]
click at [777, 427] on input "19:30" at bounding box center [815, 425] width 77 height 17
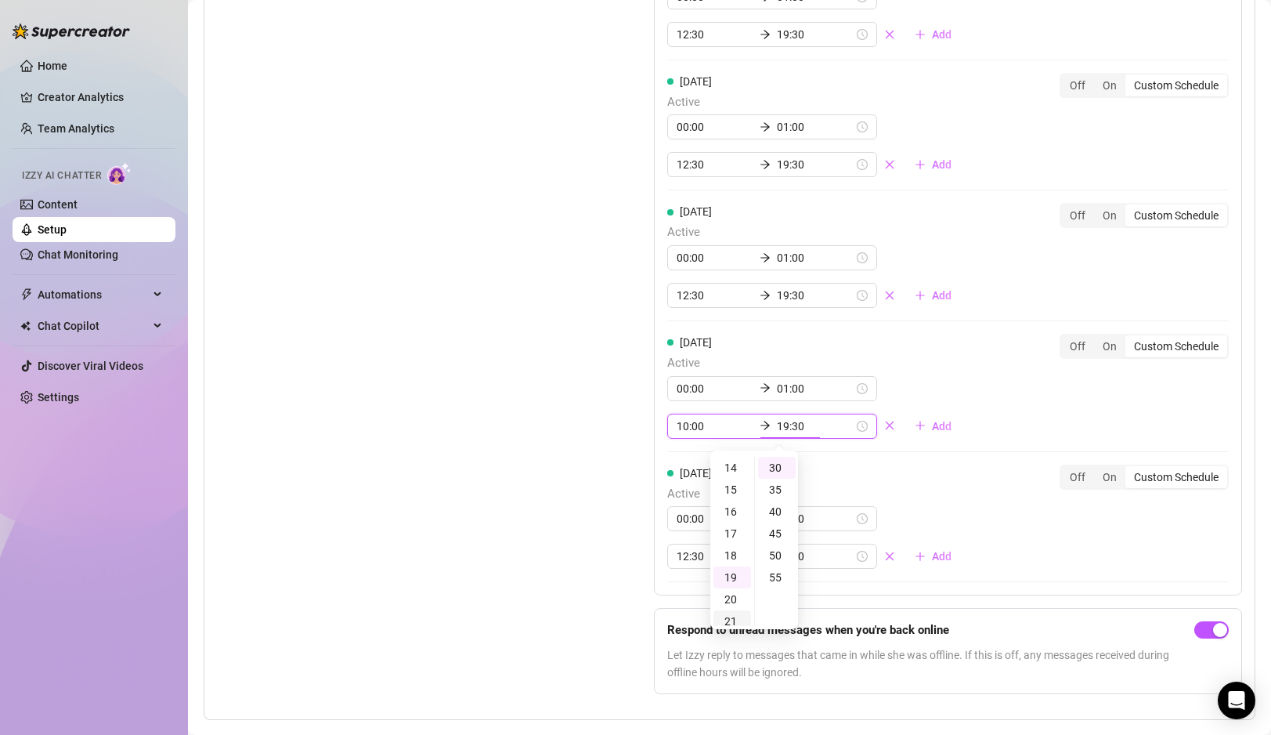
scroll to position [306, 0]
click at [732, 493] on div "15" at bounding box center [733, 490] width 38 height 22
type input "15:00"
click at [780, 467] on div "00" at bounding box center [777, 468] width 38 height 22
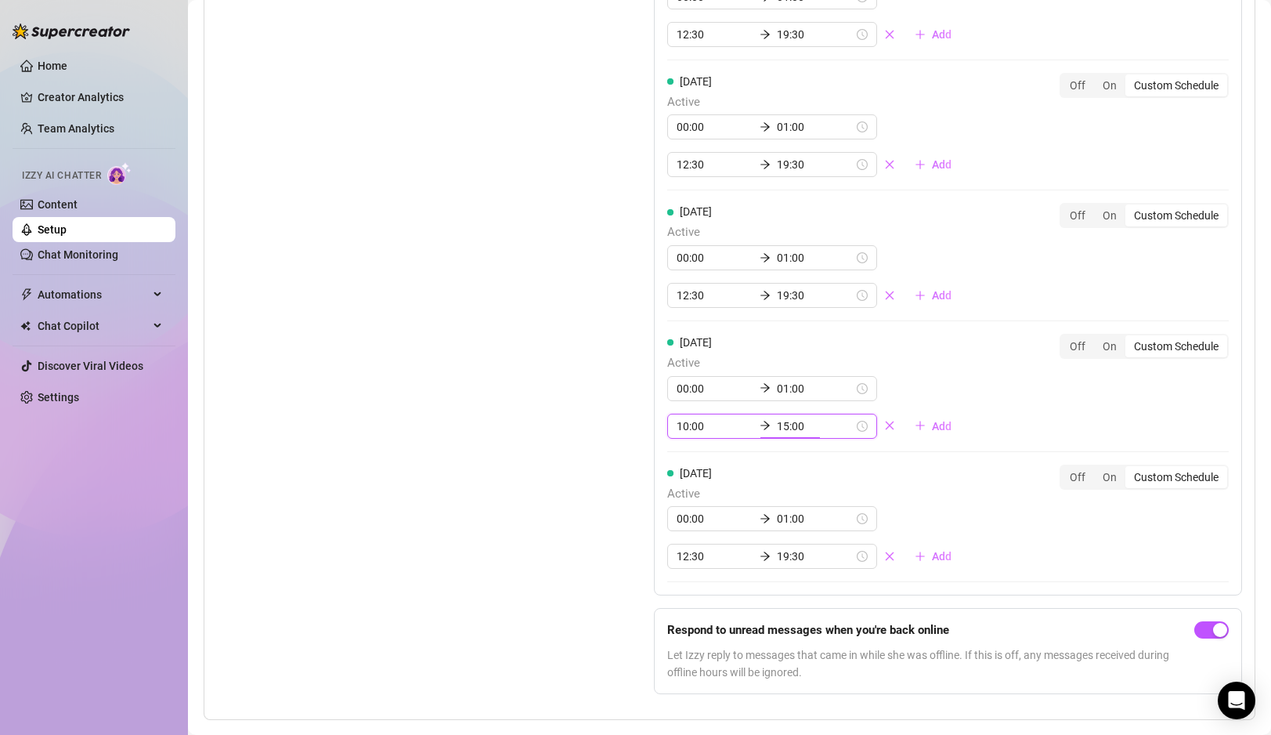
click at [553, 429] on div "Set Active Hours (Izzy Availability) Set specific hours when Izzy engaging with…" at bounding box center [396, 187] width 359 height 1039
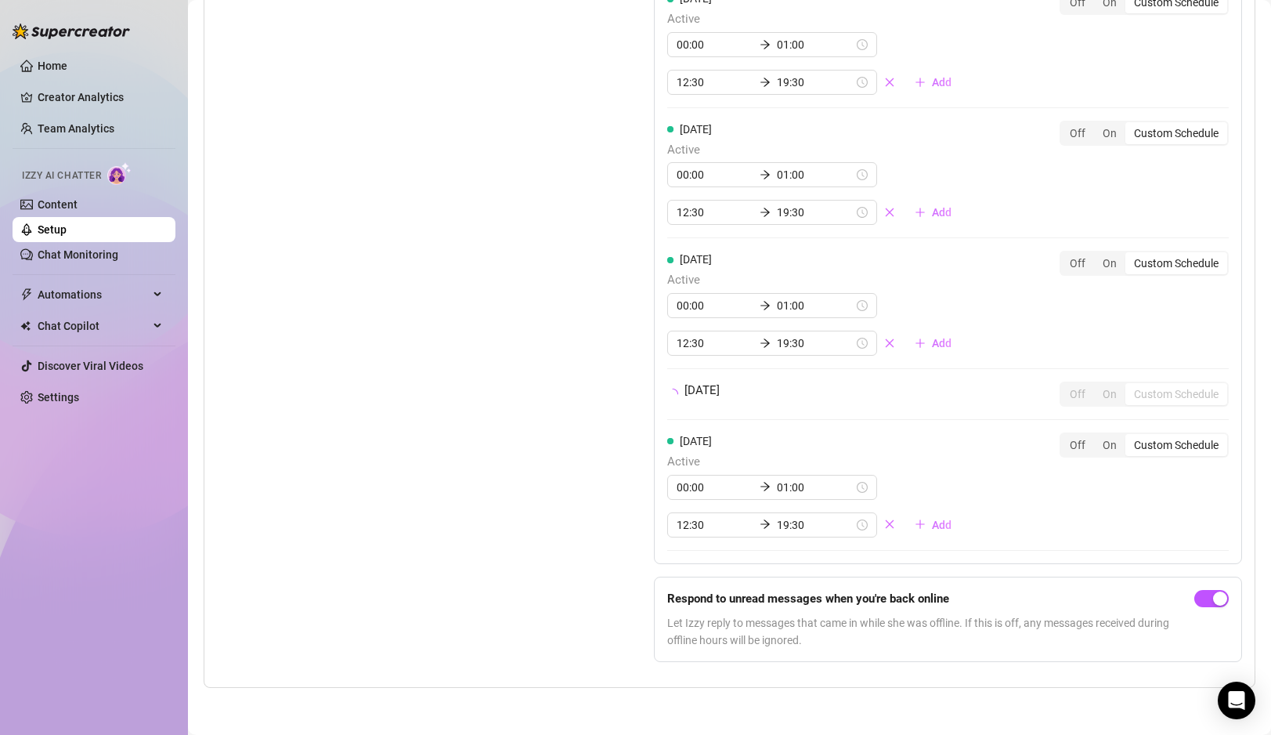
click at [526, 448] on div "Set Active Hours (Izzy Availability) Set specific hours when Izzy engaging with…" at bounding box center [396, 195] width 359 height 959
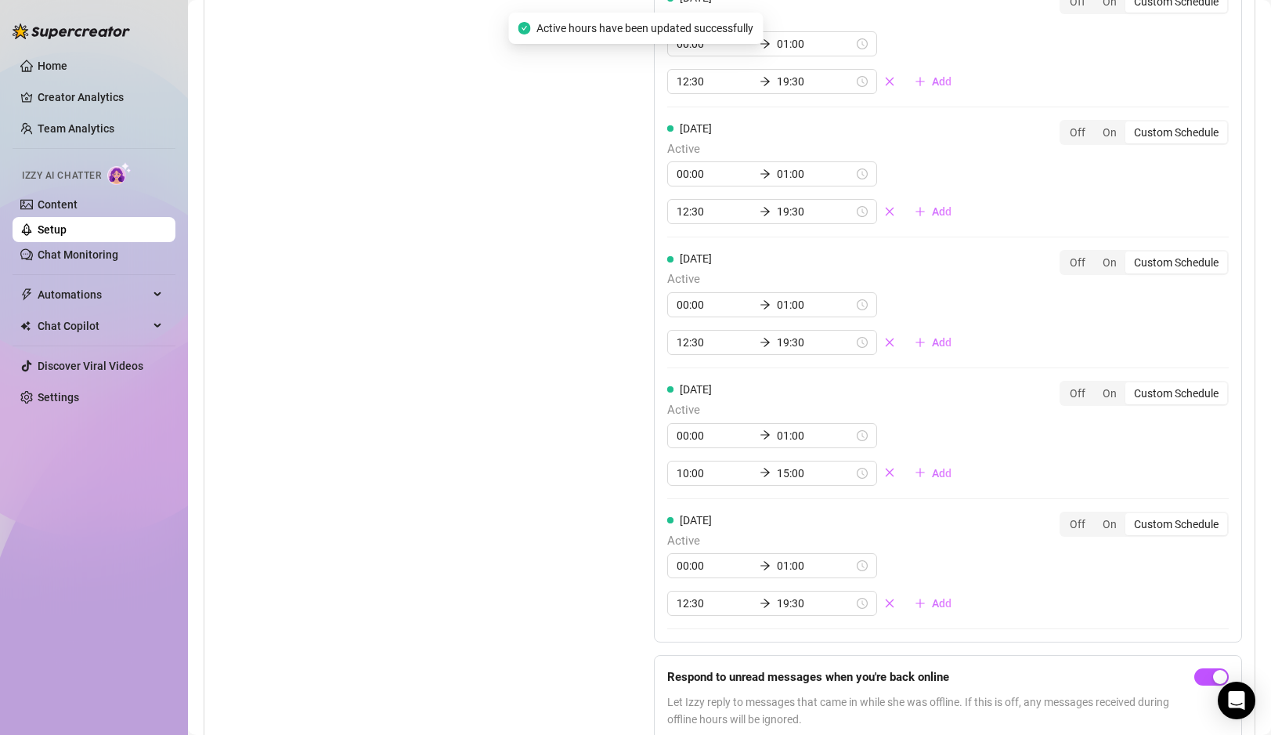
scroll to position [1426, 0]
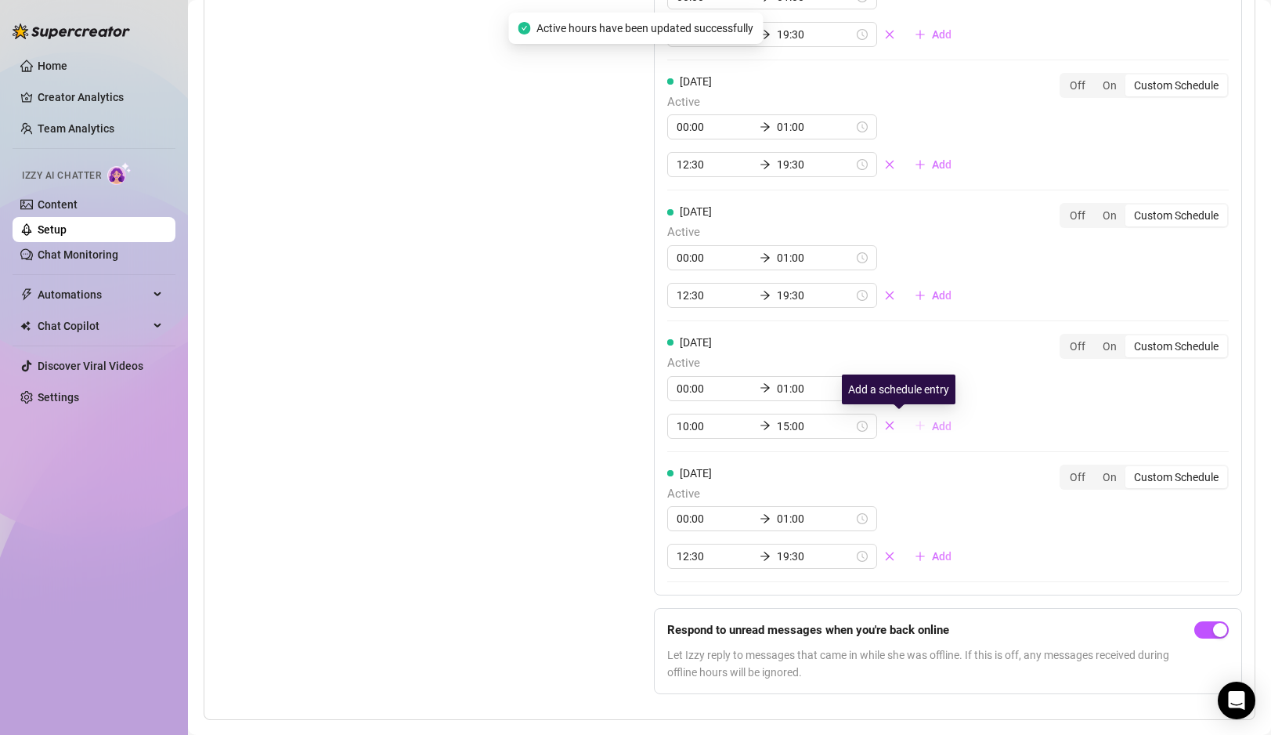
click at [932, 428] on span "Add" at bounding box center [942, 426] width 20 height 13
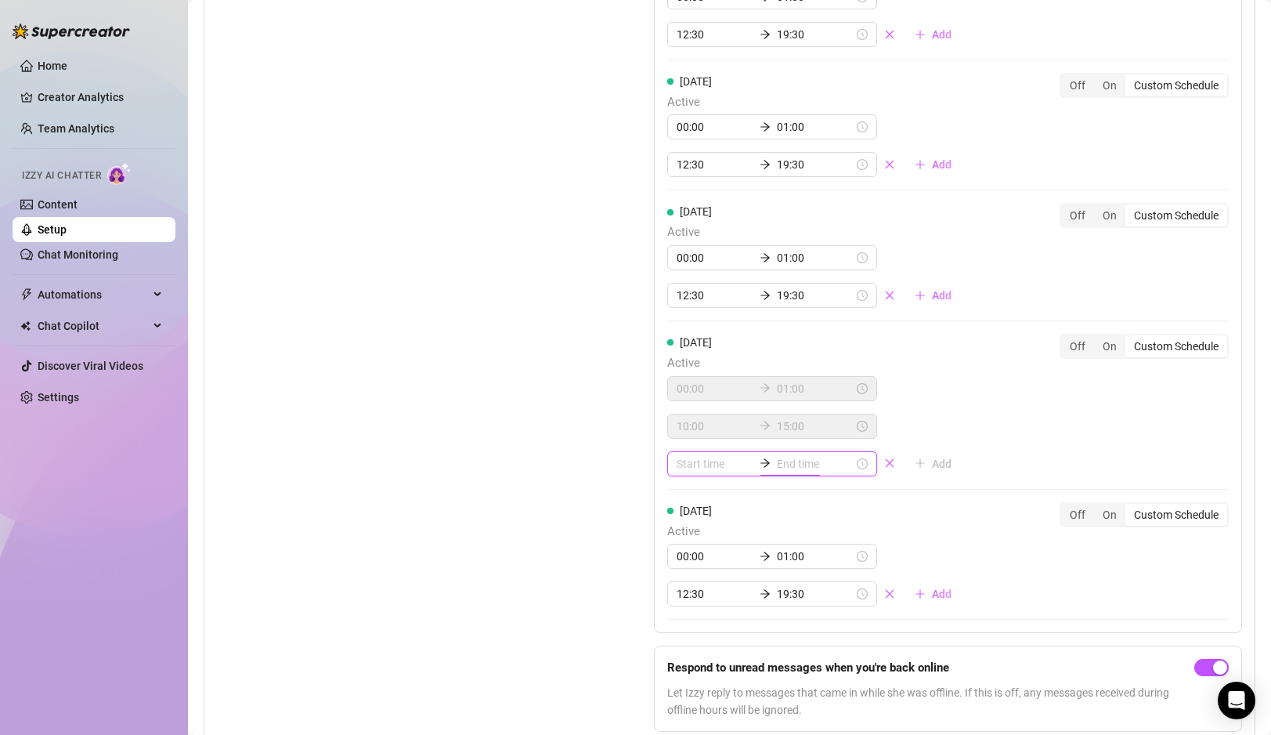
click at [795, 468] on input at bounding box center [815, 463] width 77 height 17
type input "00:05"
click at [733, 569] on div "19" at bounding box center [733, 571] width 38 height 22
click at [774, 522] on div "30" at bounding box center [777, 525] width 38 height 22
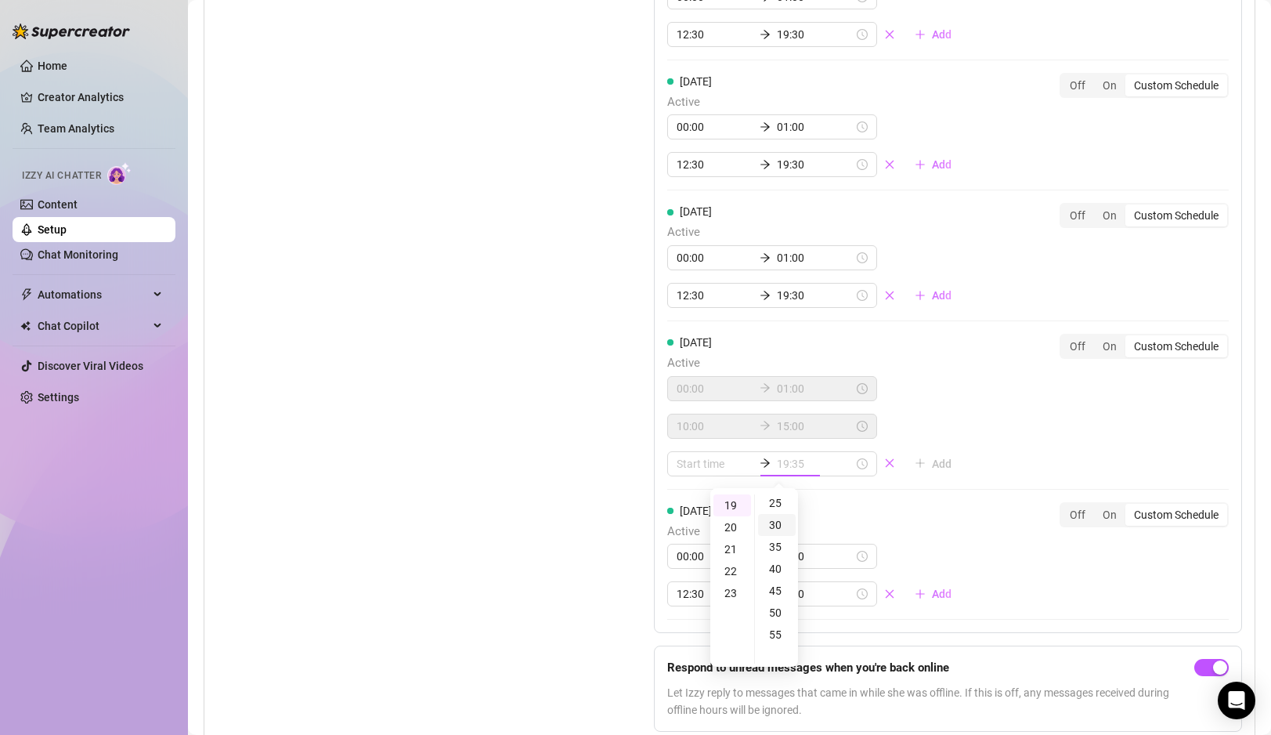
scroll to position [132, 0]
type input "19:30"
click at [703, 464] on input at bounding box center [715, 463] width 77 height 17
type input "19:30"
click at [700, 460] on input at bounding box center [715, 463] width 77 height 17
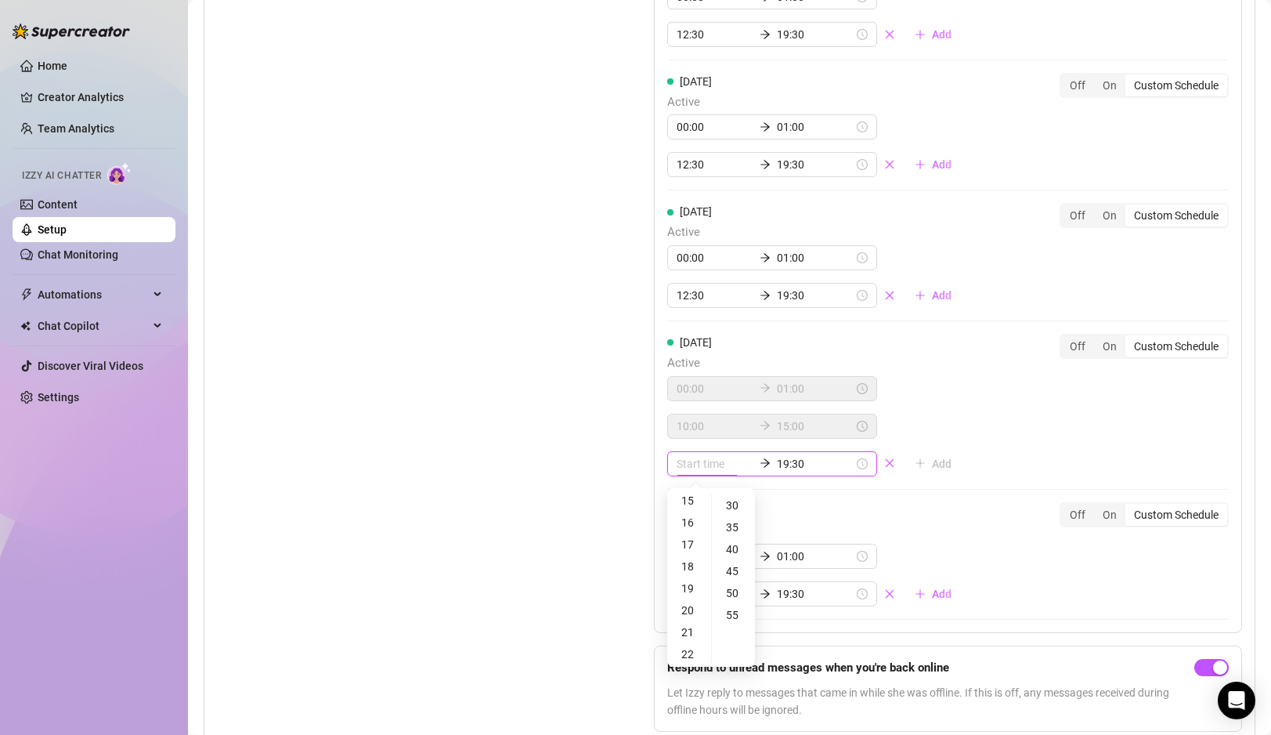
scroll to position [338, 0]
click at [694, 540] on div "17" at bounding box center [689, 540] width 38 height 22
click at [734, 586] on div "30" at bounding box center [734, 591] width 38 height 22
type input "17:30"
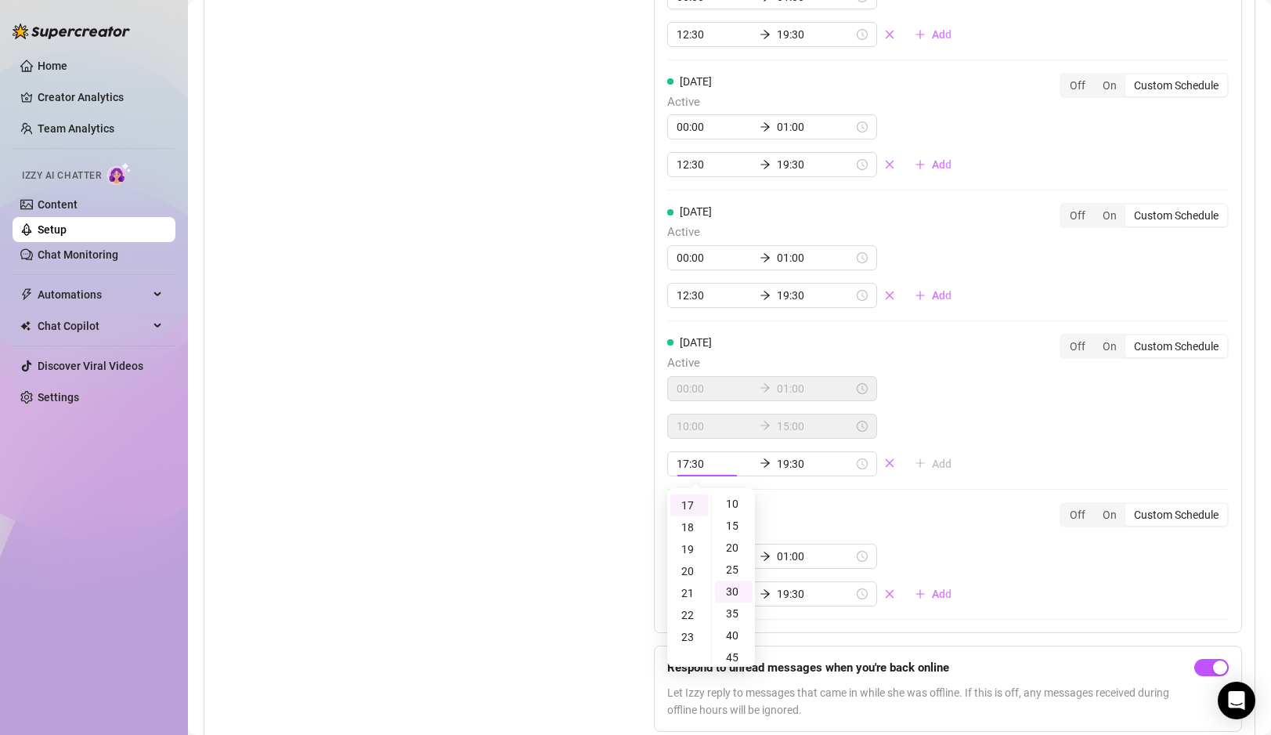
click at [544, 486] on div "Set Active Hours (Izzy Availability) Set specific hours when Izzy engaging with…" at bounding box center [396, 206] width 359 height 1076
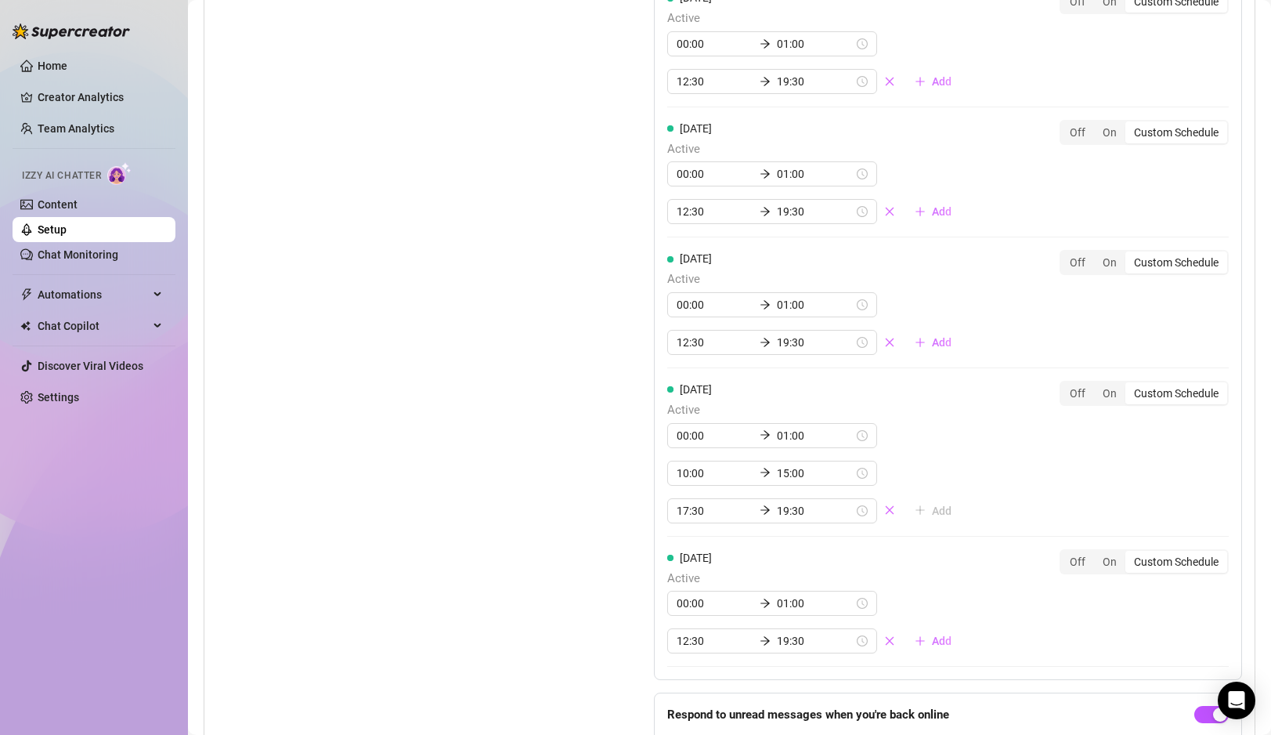
scroll to position [1426, 0]
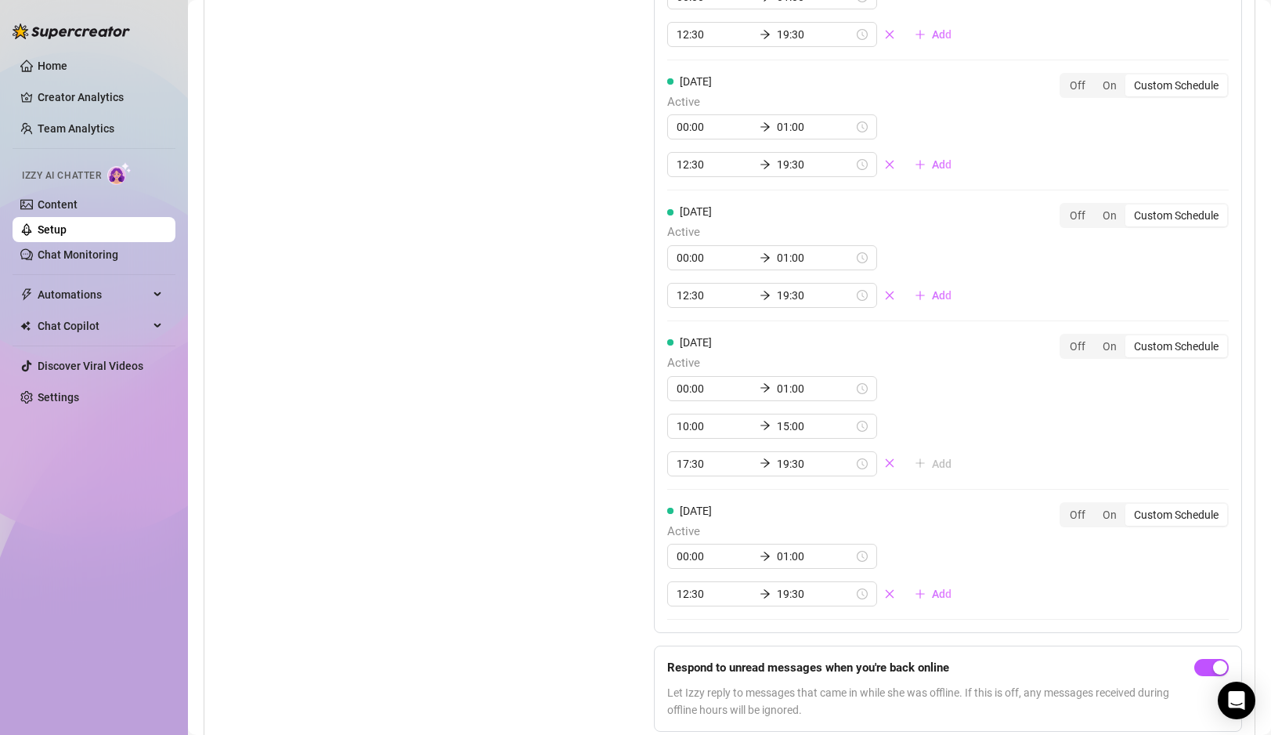
click at [463, 148] on div "Set Active Hours (Izzy Availability) Set specific hours when Izzy engaging with…" at bounding box center [396, 206] width 359 height 1076
click at [42, 67] on link "Home" at bounding box center [53, 66] width 30 height 13
